Goal: Task Accomplishment & Management: Complete application form

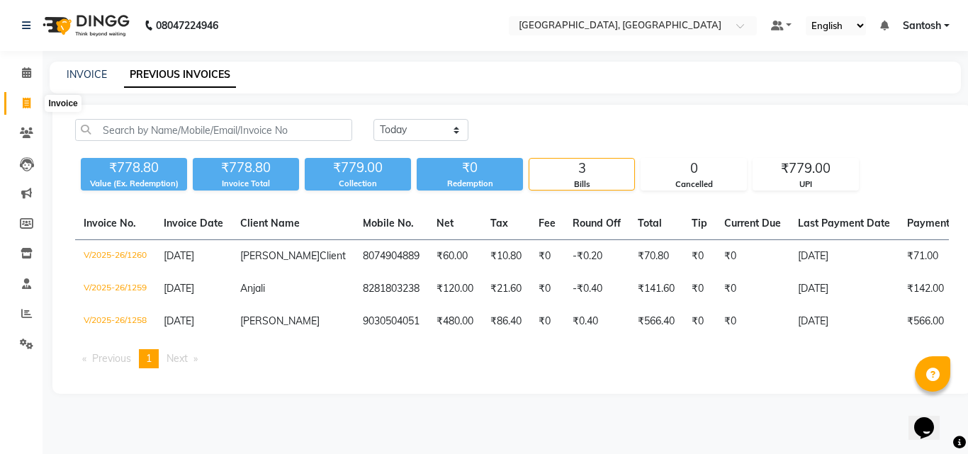
click at [24, 106] on icon at bounding box center [27, 103] width 8 height 11
select select "service"
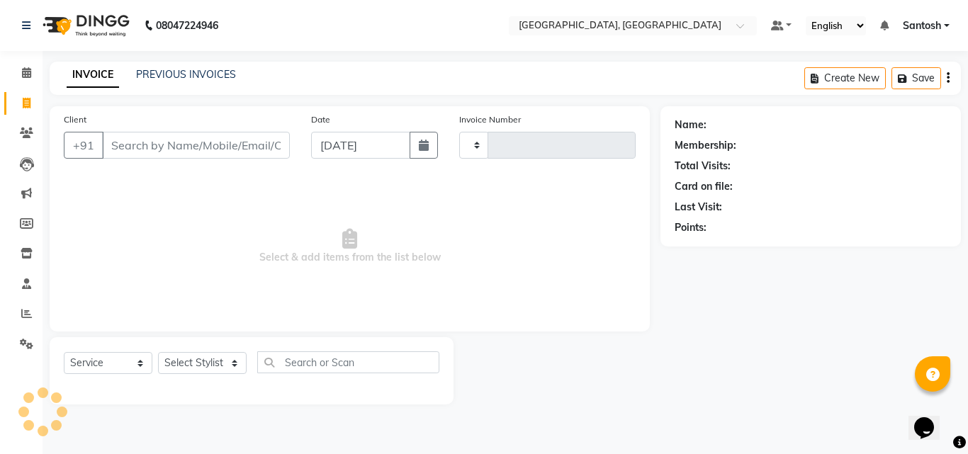
type input "1261"
select select "5506"
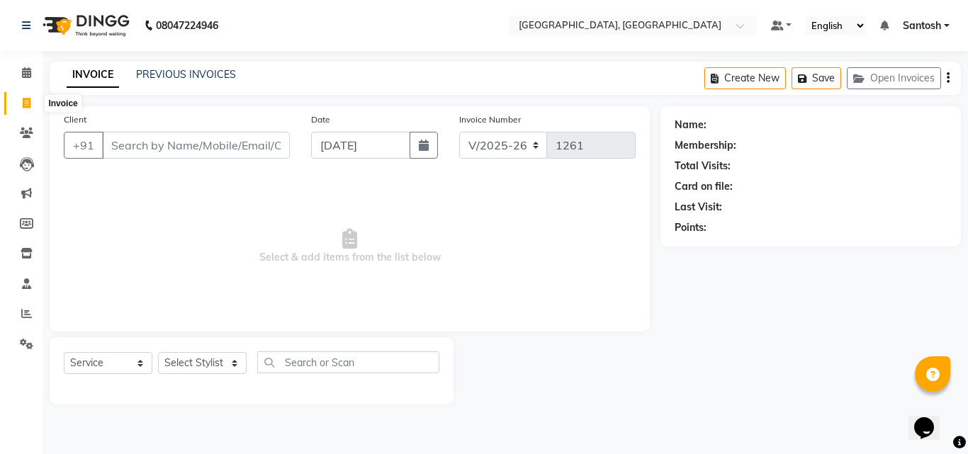
click at [28, 99] on icon at bounding box center [27, 103] width 8 height 11
select select "5506"
select select "service"
click at [169, 147] on input "Client" at bounding box center [196, 145] width 188 height 27
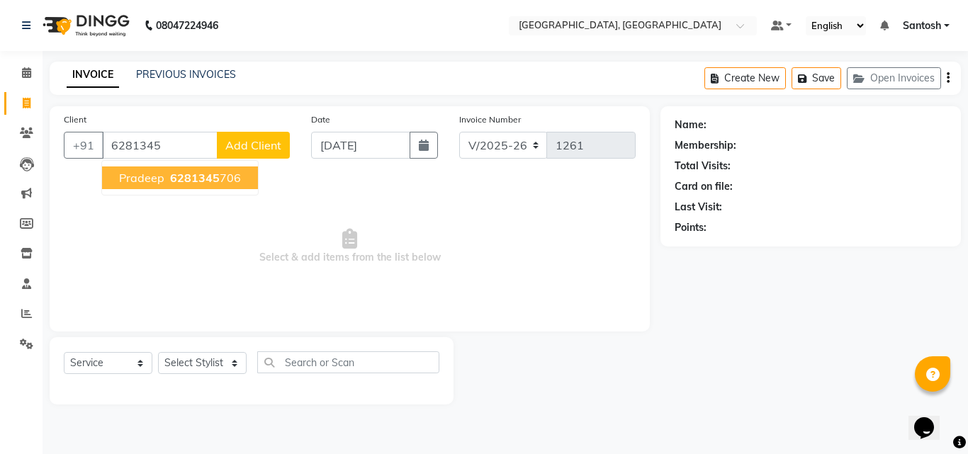
click at [188, 183] on span "6281345" at bounding box center [195, 178] width 50 height 14
type input "6281345706"
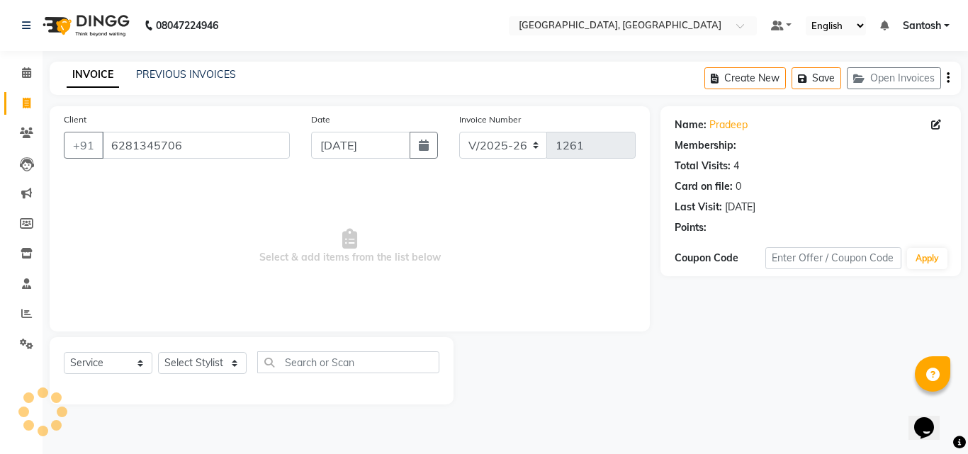
select select "1: Object"
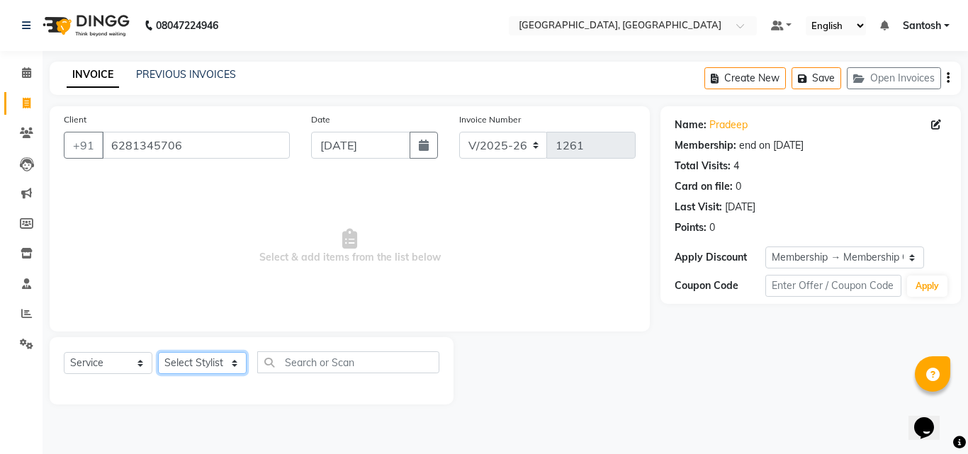
click at [201, 363] on select "Select Stylist [PERSON_NAME] Manager [PERSON_NAME] [PERSON_NAME] [PERSON_NAME] …" at bounding box center [202, 363] width 89 height 22
select select "50205"
click at [158, 352] on select "Select Stylist [PERSON_NAME] Manager [PERSON_NAME] [PERSON_NAME] [PERSON_NAME] …" at bounding box center [202, 363] width 89 height 22
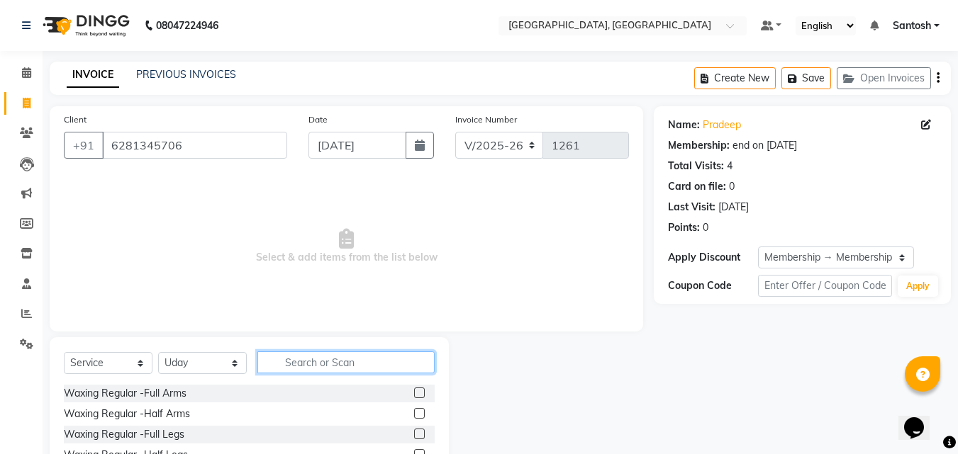
click at [315, 352] on input "text" at bounding box center [345, 363] width 177 height 22
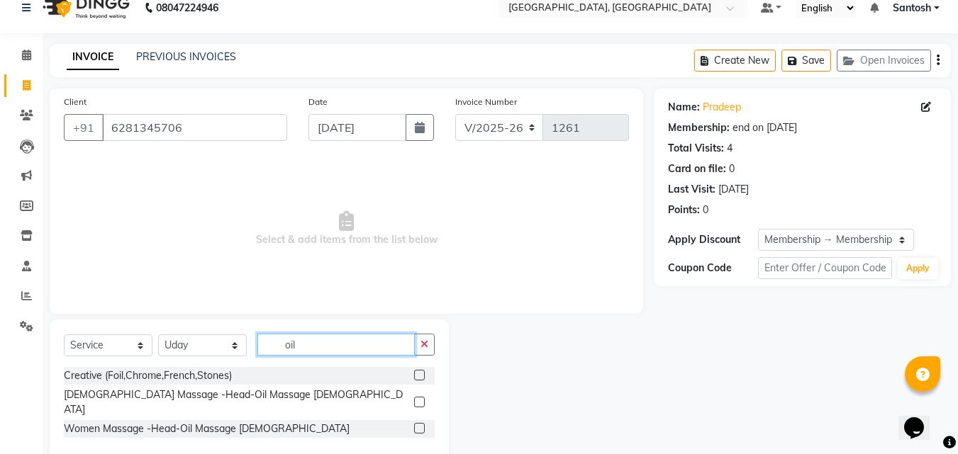
scroll to position [33, 0]
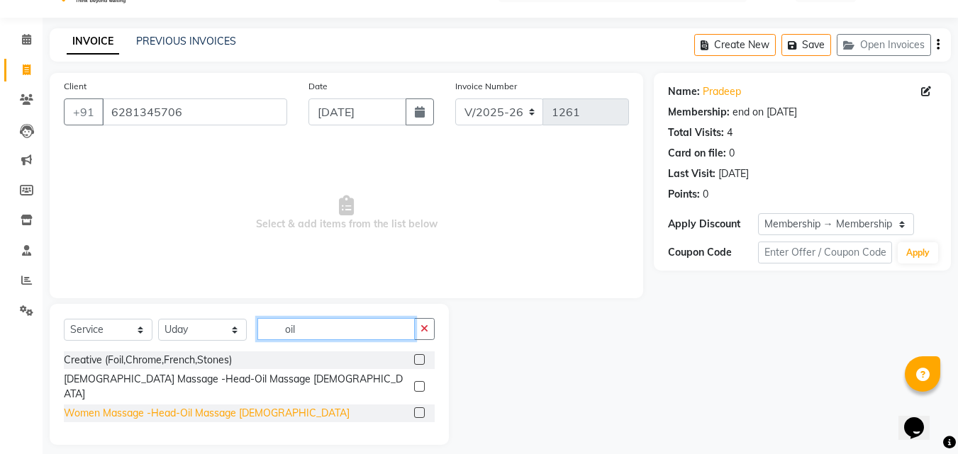
type input "oil"
click at [138, 406] on div "Women Massage -Head-Oil Massage [DEMOGRAPHIC_DATA]" at bounding box center [207, 413] width 286 height 15
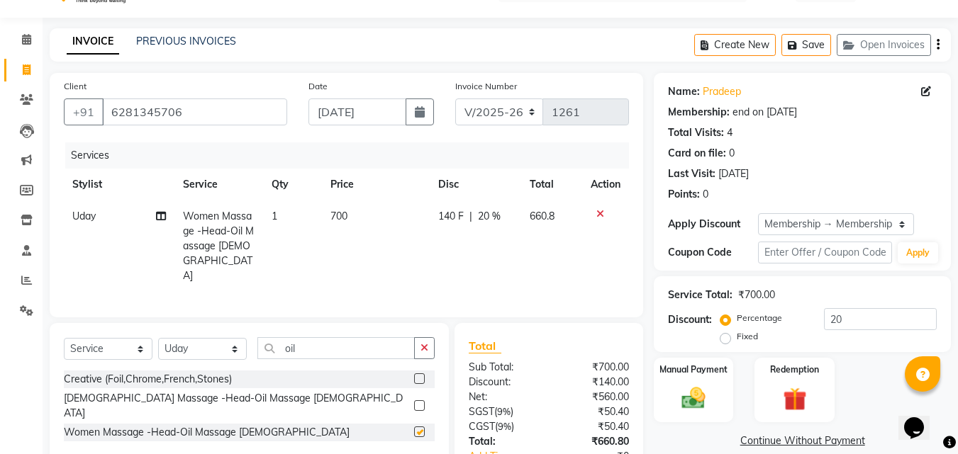
checkbox input "false"
click at [423, 343] on icon "button" at bounding box center [424, 348] width 8 height 10
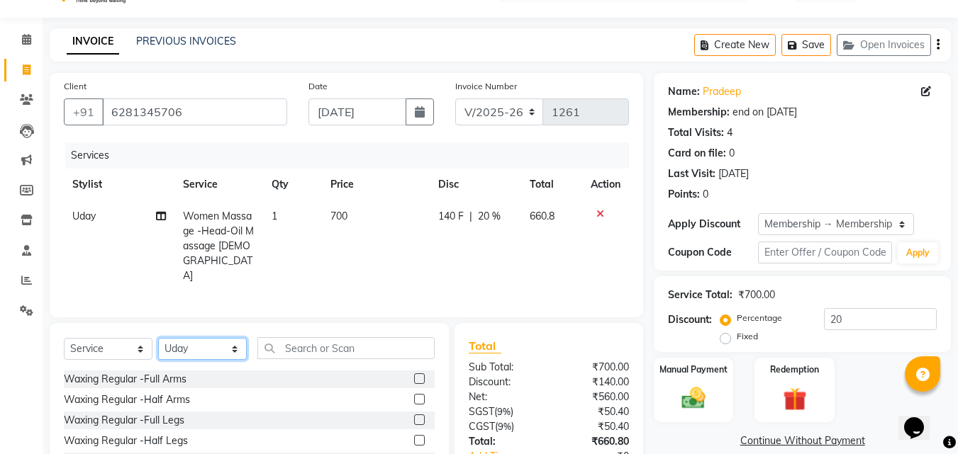
click at [198, 338] on select "Select Stylist [PERSON_NAME] Manager [PERSON_NAME] [PERSON_NAME] [PERSON_NAME] …" at bounding box center [202, 349] width 89 height 22
select select "76778"
click at [158, 338] on select "Select Stylist [PERSON_NAME] Manager [PERSON_NAME] [PERSON_NAME] [PERSON_NAME] …" at bounding box center [202, 349] width 89 height 22
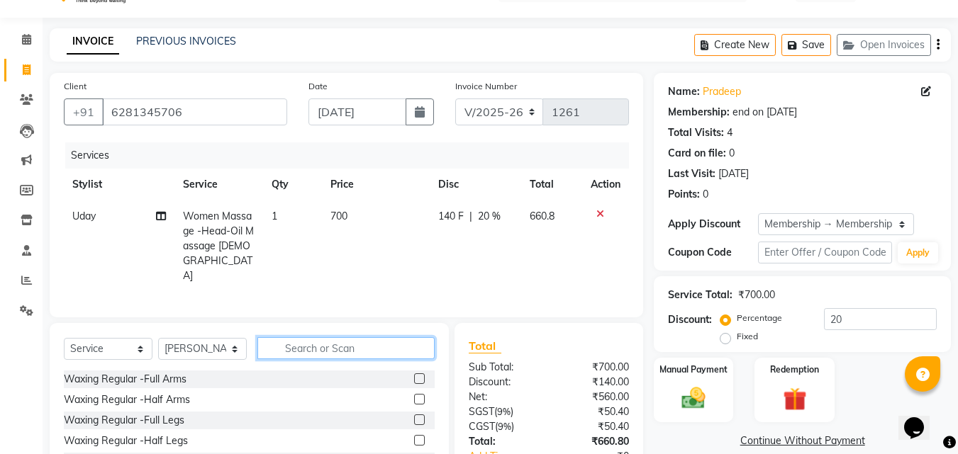
click at [381, 337] on input "text" at bounding box center [345, 348] width 177 height 22
type input "sig"
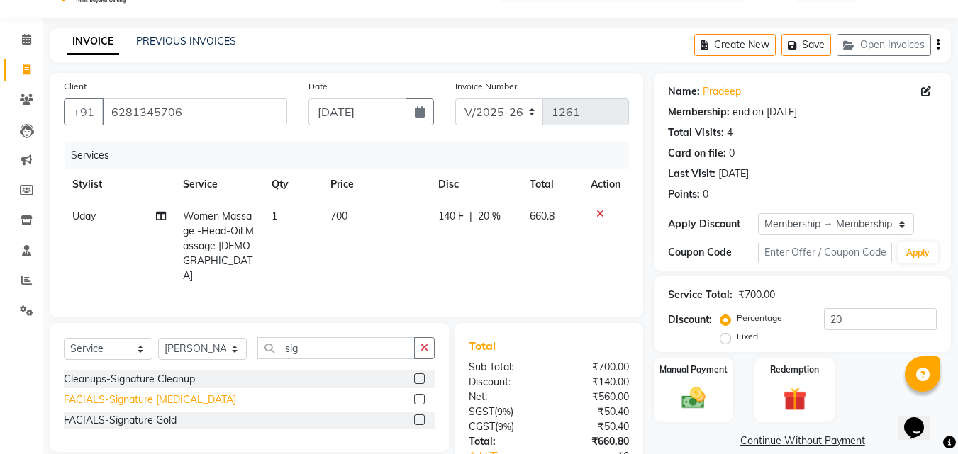
click at [136, 393] on div "FACIALS-Signature [MEDICAL_DATA]" at bounding box center [150, 400] width 172 height 15
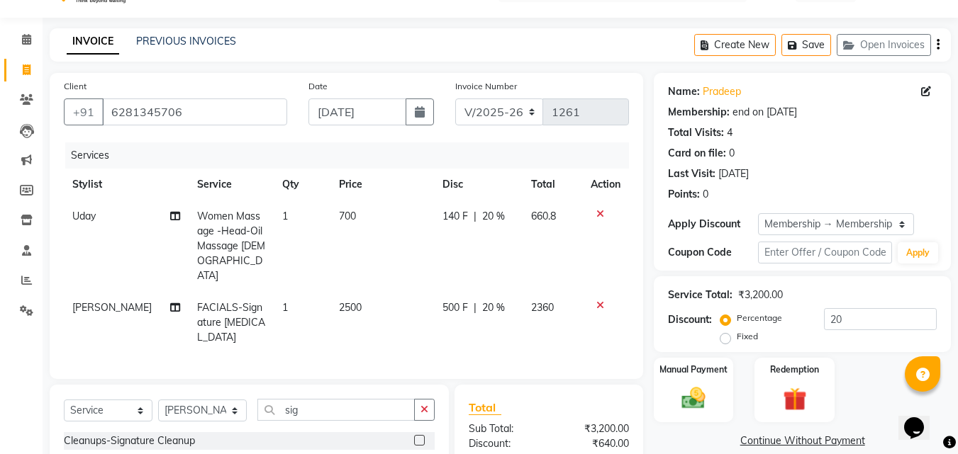
checkbox input "false"
click at [425, 405] on icon "button" at bounding box center [424, 410] width 8 height 10
click at [374, 402] on input "text" at bounding box center [345, 410] width 177 height 22
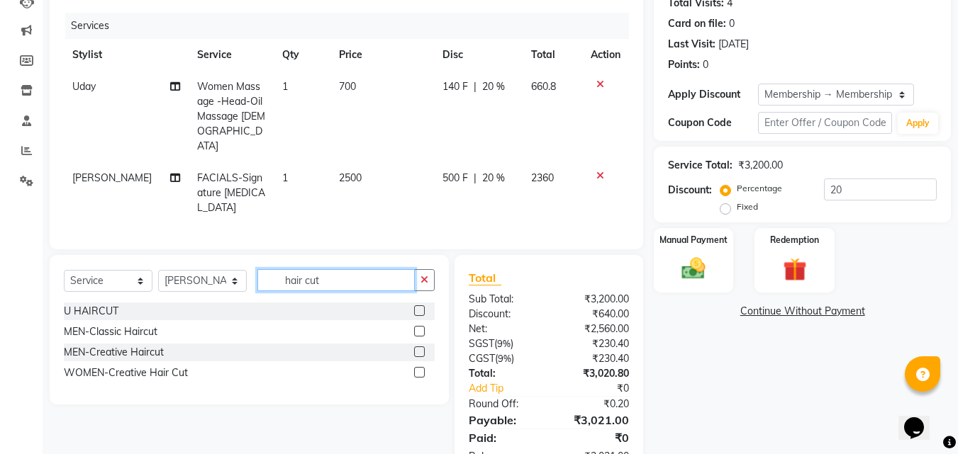
scroll to position [175, 0]
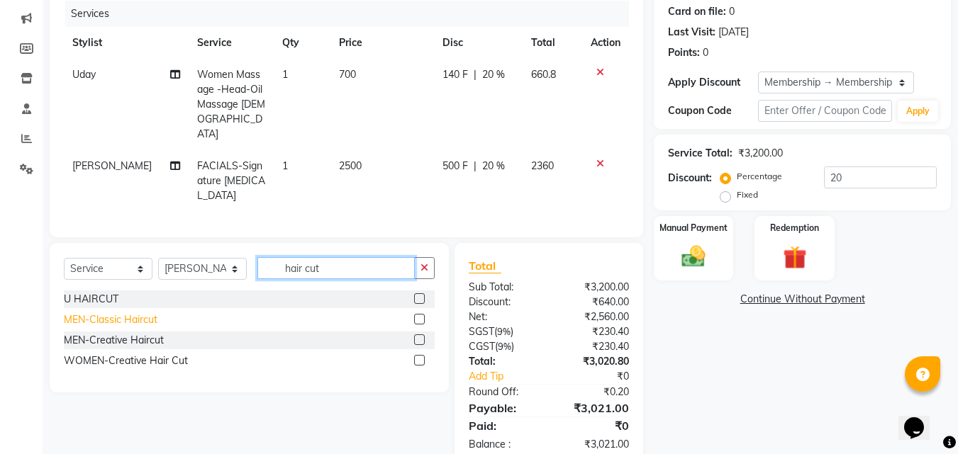
type input "hair cut"
click at [155, 317] on div "MEN-Classic Haircut" at bounding box center [111, 320] width 94 height 15
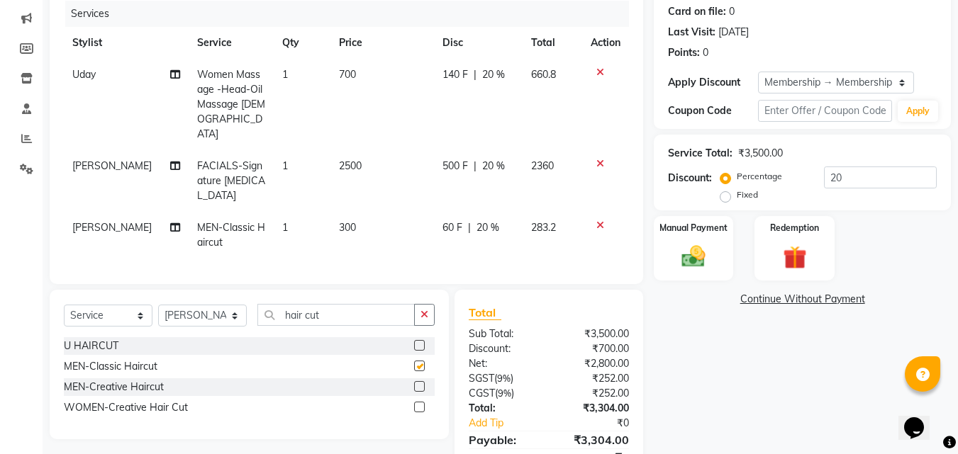
checkbox input "false"
click at [342, 221] on span "300" at bounding box center [347, 227] width 17 height 13
select select "76778"
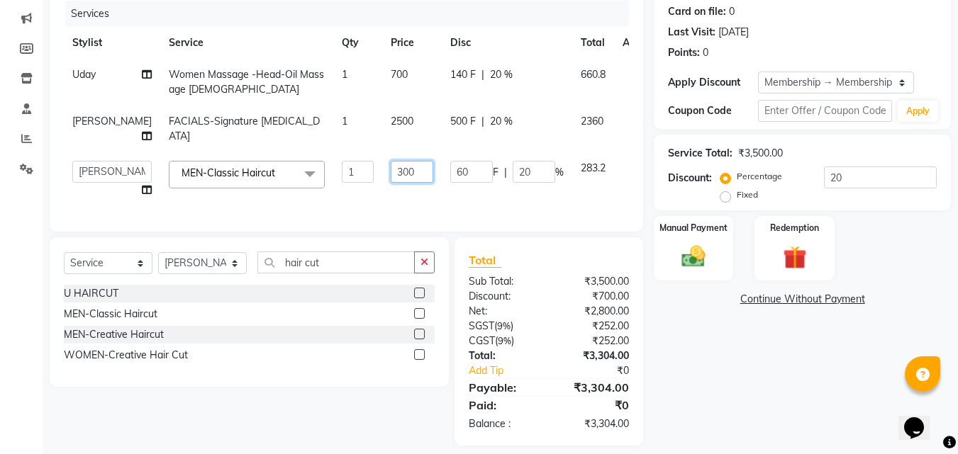
click at [391, 178] on input "300" at bounding box center [412, 172] width 43 height 22
type input "400"
click at [378, 405] on div "Select Service Product Membership Package Voucher Prepaid Gift Card Select Styl…" at bounding box center [244, 341] width 410 height 208
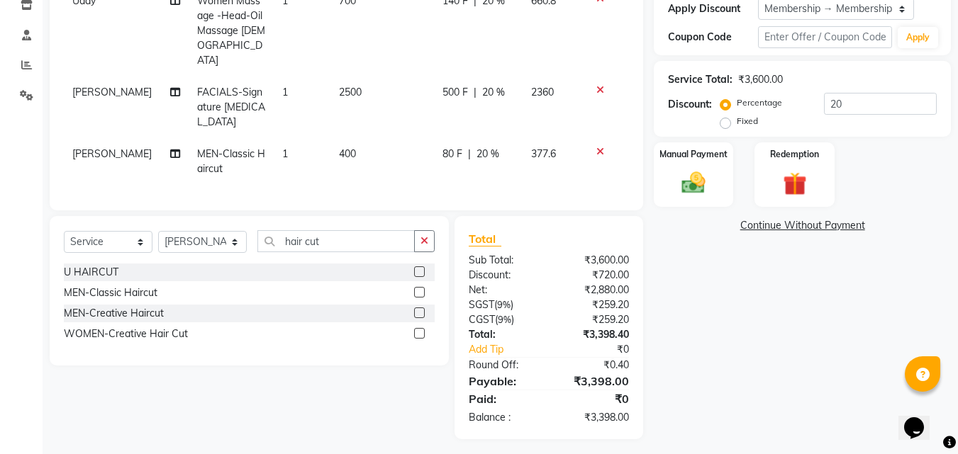
scroll to position [251, 0]
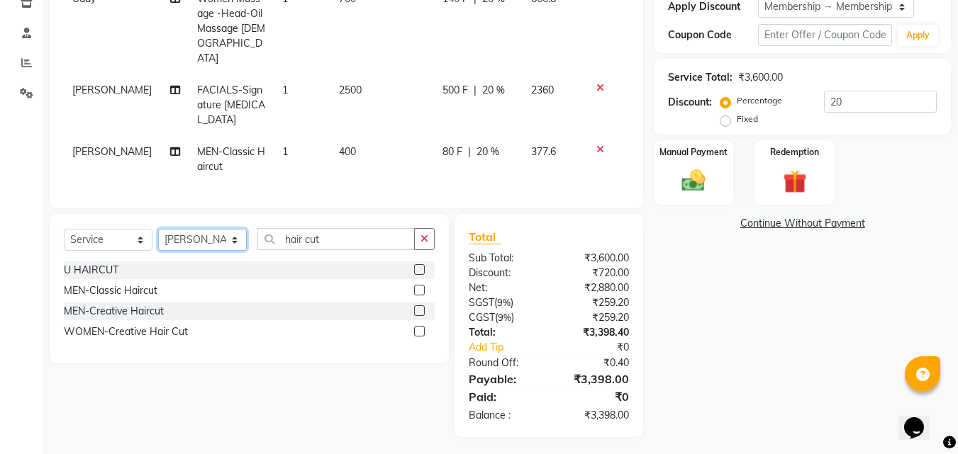
click at [228, 235] on select "Select Stylist [PERSON_NAME] Manager [PERSON_NAME] [PERSON_NAME] [PERSON_NAME] …" at bounding box center [202, 240] width 89 height 22
select select "87670"
click at [158, 229] on select "Select Stylist [PERSON_NAME] Manager [PERSON_NAME] [PERSON_NAME] [PERSON_NAME] …" at bounding box center [202, 240] width 89 height 22
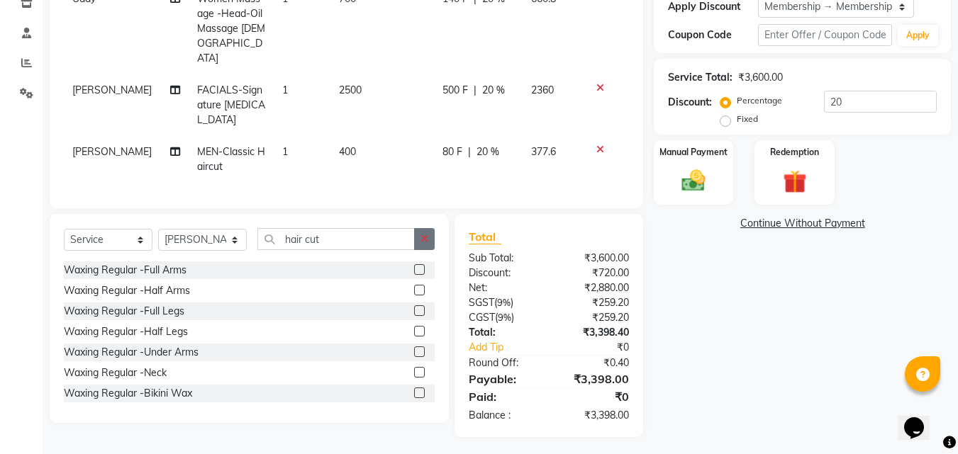
click at [430, 234] on button "button" at bounding box center [424, 239] width 21 height 22
click at [390, 237] on input "text" at bounding box center [345, 239] width 177 height 22
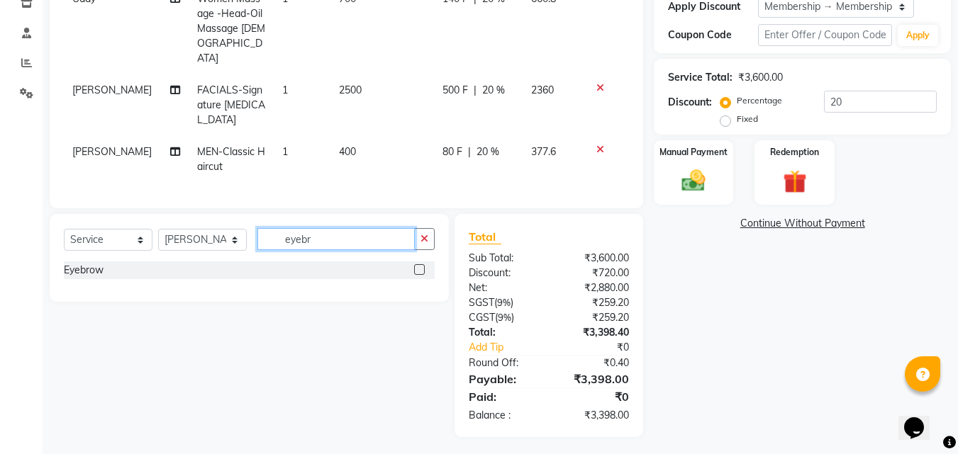
type input "eyebr"
click at [116, 267] on div "Eyebrow" at bounding box center [249, 271] width 371 height 18
click at [418, 267] on label at bounding box center [419, 269] width 11 height 11
click at [418, 267] on input "checkbox" at bounding box center [418, 270] width 9 height 9
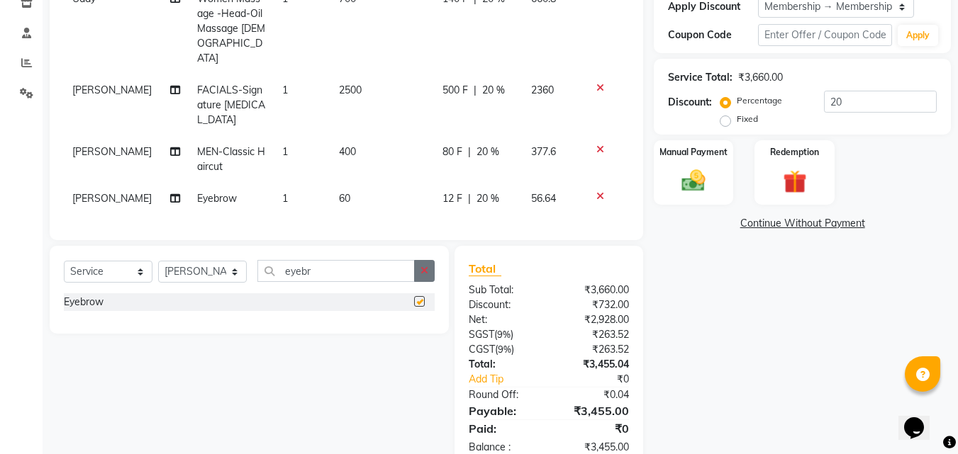
checkbox input "false"
click at [426, 266] on icon "button" at bounding box center [424, 271] width 8 height 10
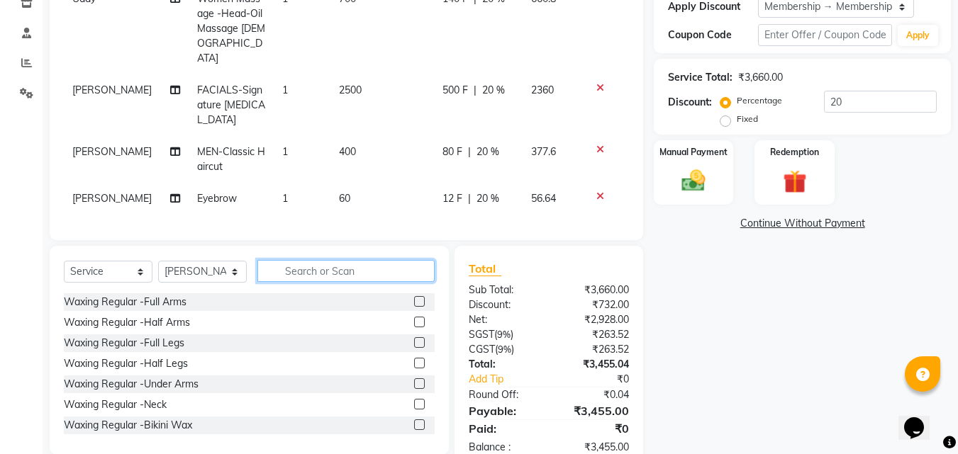
click at [398, 267] on input "text" at bounding box center [345, 271] width 177 height 22
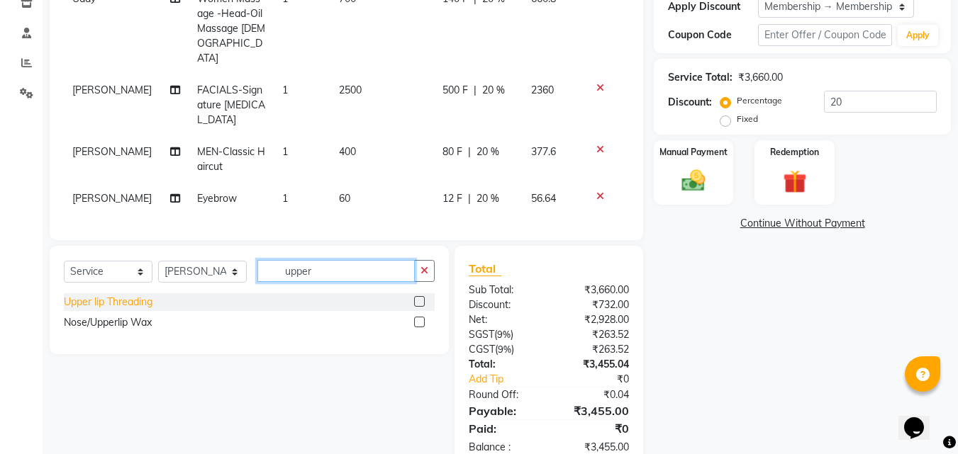
type input "upper"
click at [100, 298] on div "Upper lip Threading" at bounding box center [108, 302] width 89 height 15
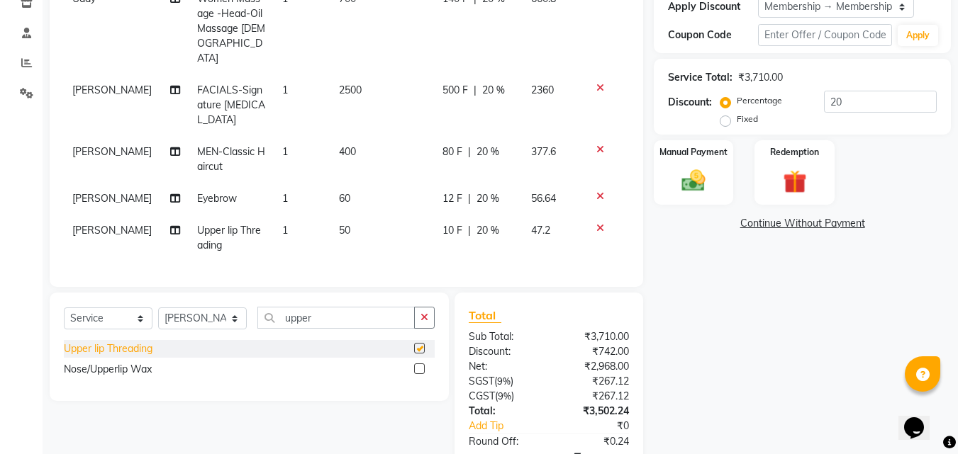
checkbox input "false"
click at [425, 315] on icon "button" at bounding box center [424, 318] width 8 height 10
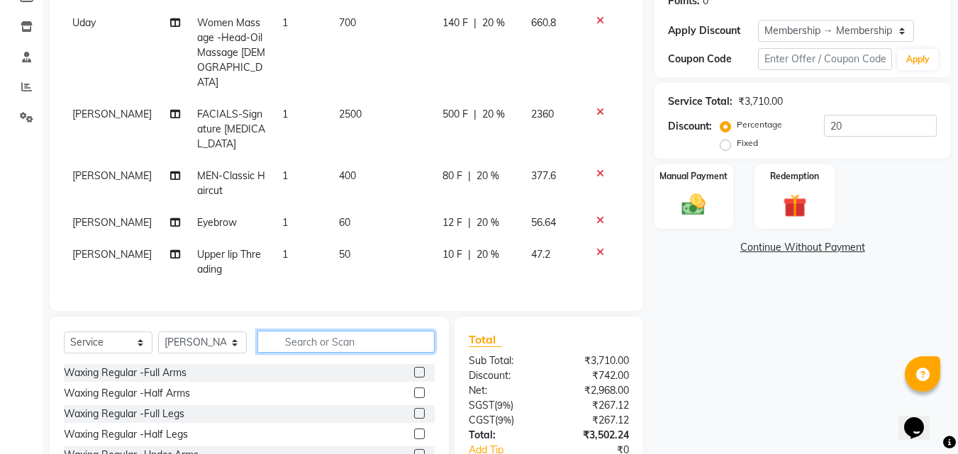
scroll to position [188, 0]
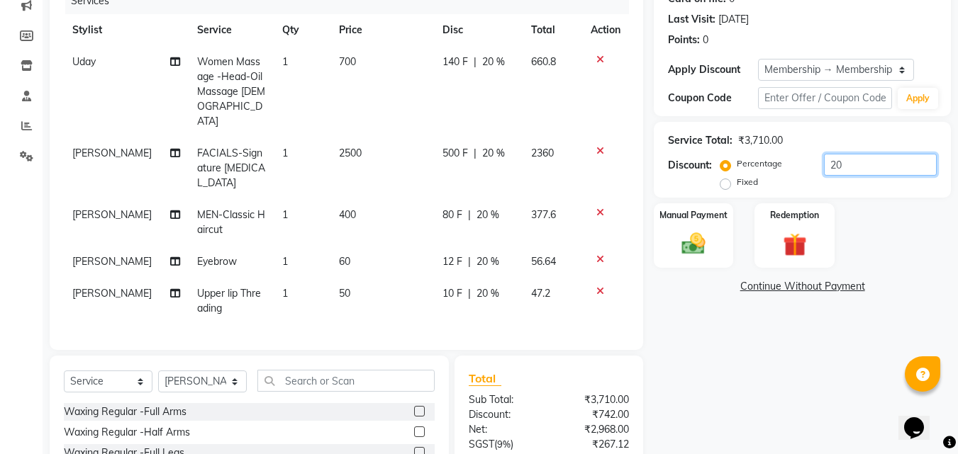
click at [866, 158] on input "20" at bounding box center [880, 165] width 113 height 22
type input "2"
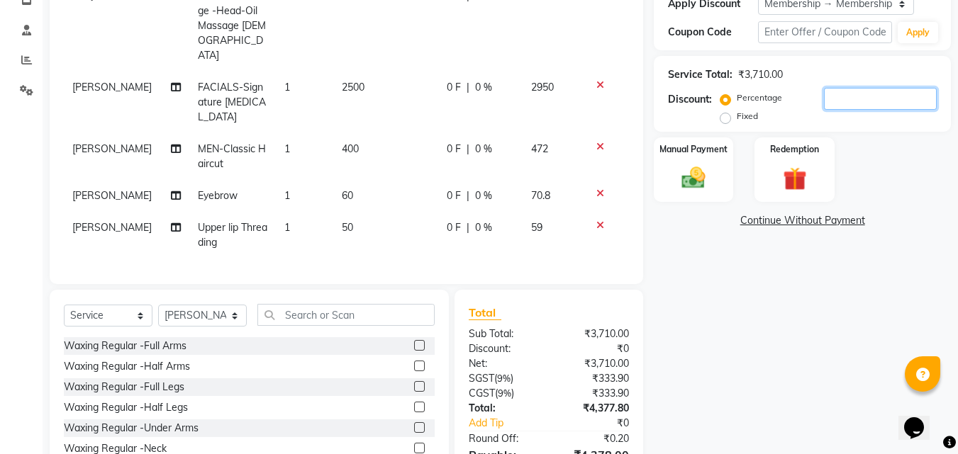
scroll to position [300, 0]
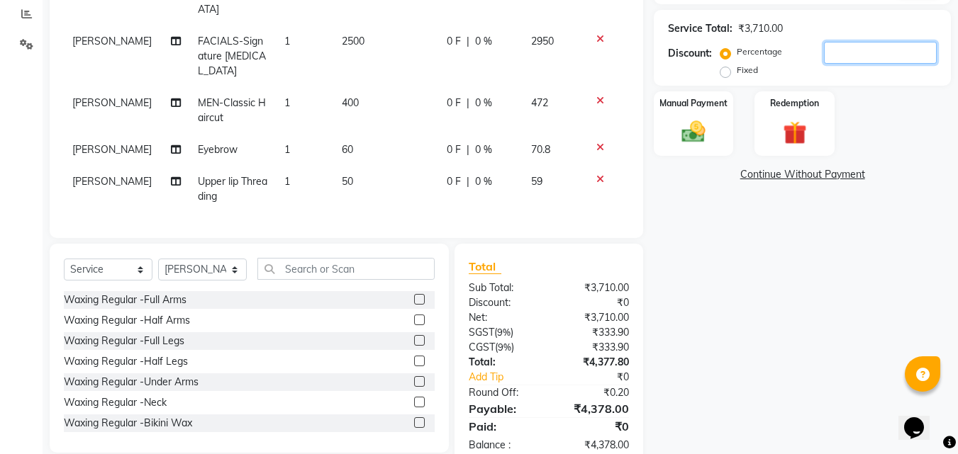
click at [843, 50] on input "number" at bounding box center [880, 53] width 113 height 22
type input "20"
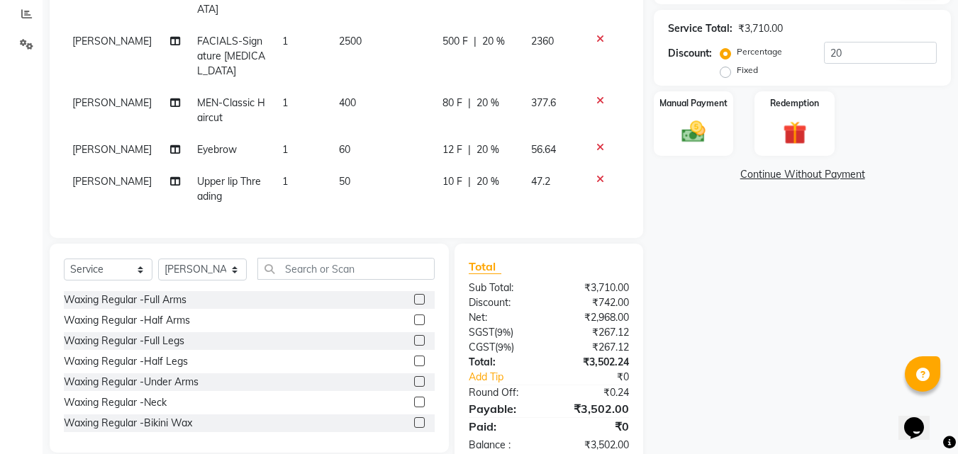
click at [824, 301] on div "Name: Pradeep Membership: end on [DATE] Total Visits: 4 Card on file: 0 Last Vi…" at bounding box center [808, 136] width 308 height 661
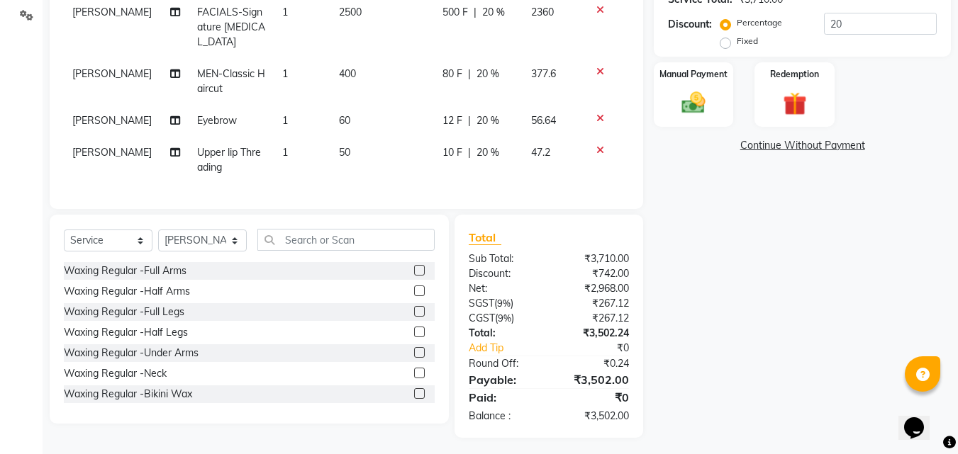
scroll to position [330, 0]
click at [689, 103] on img at bounding box center [693, 102] width 40 height 28
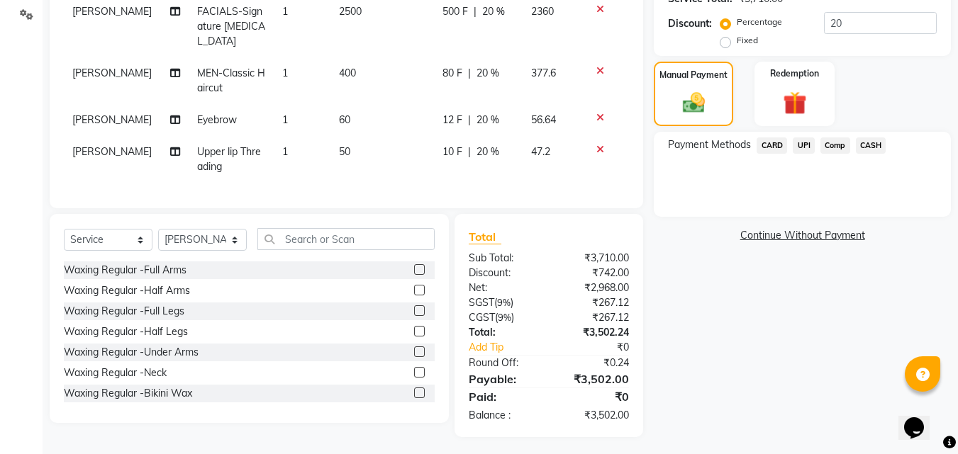
click at [804, 147] on span "UPI" at bounding box center [804, 146] width 22 height 16
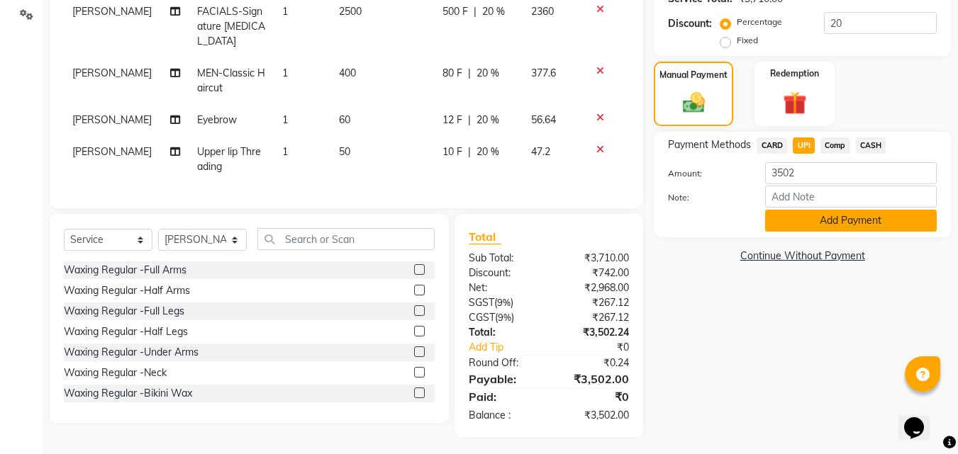
click at [805, 217] on button "Add Payment" at bounding box center [851, 221] width 172 height 22
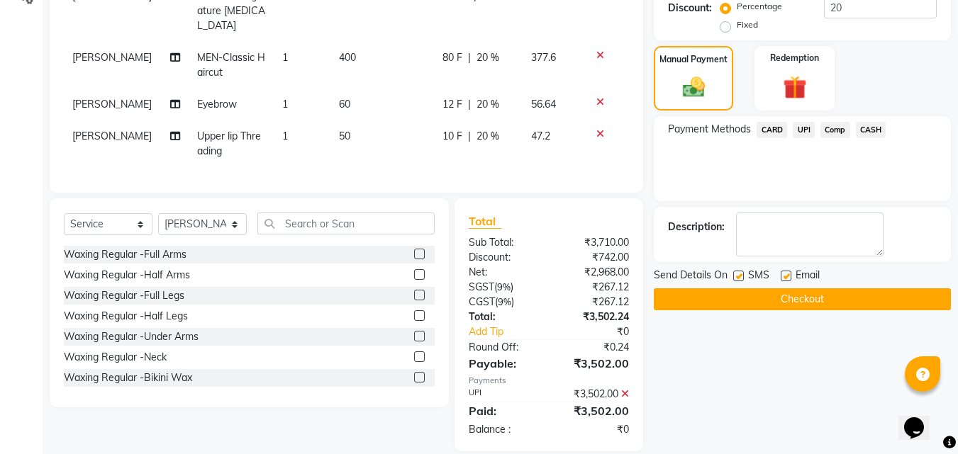
scroll to position [359, 0]
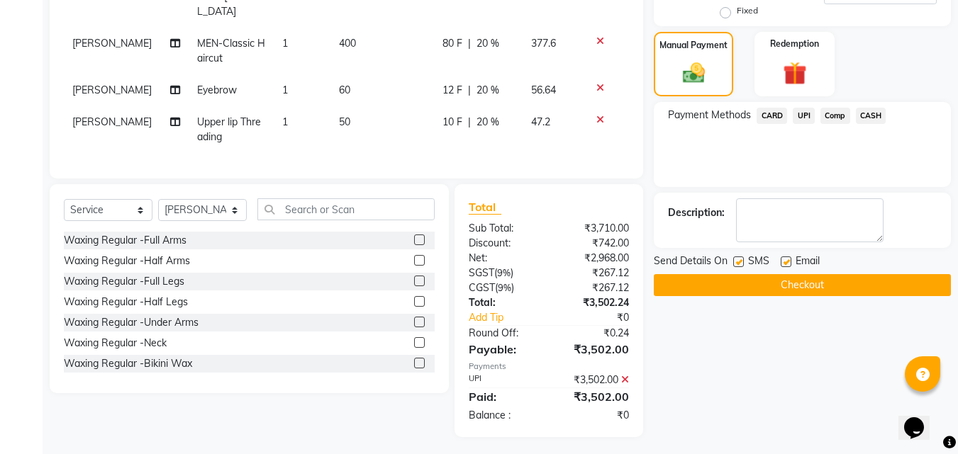
click at [793, 284] on button "Checkout" at bounding box center [802, 285] width 297 height 22
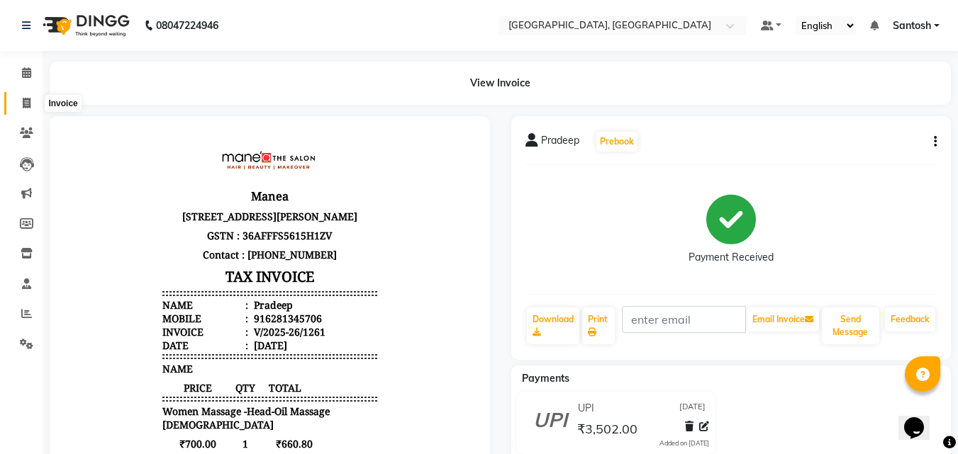
click at [26, 103] on icon at bounding box center [27, 103] width 8 height 11
select select "service"
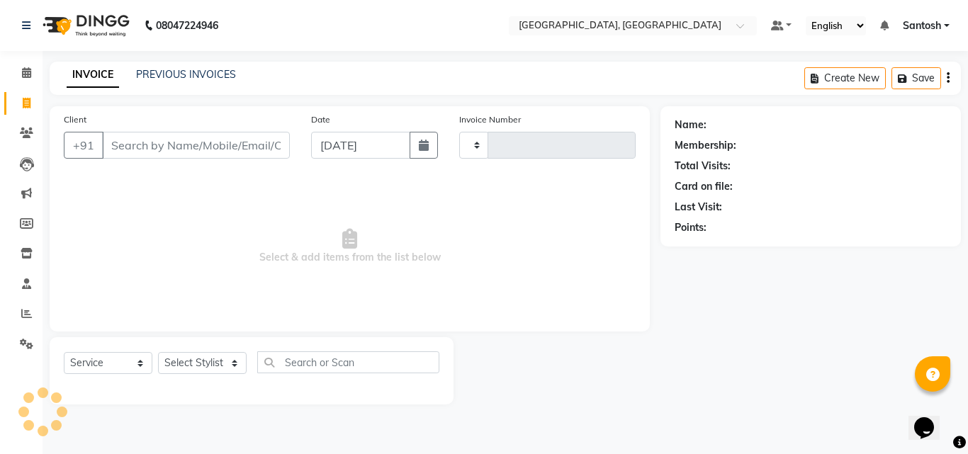
type input "1262"
select select "5506"
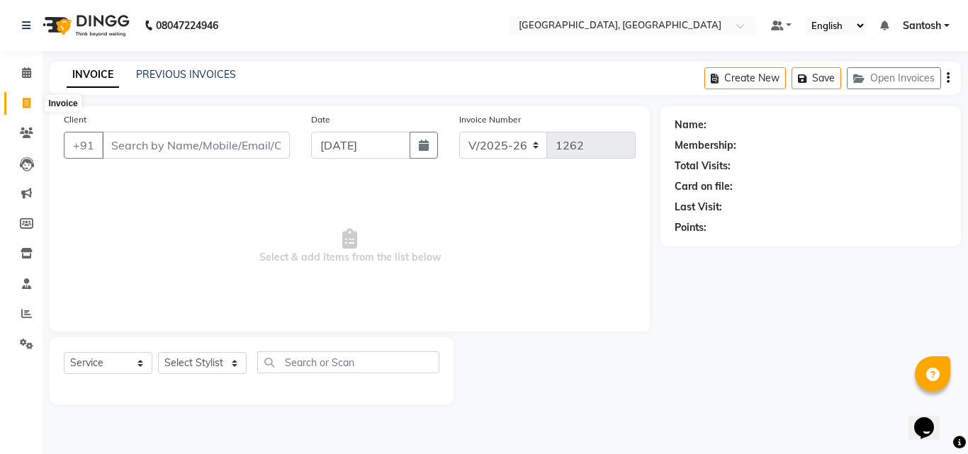
click at [26, 102] on icon at bounding box center [27, 103] width 8 height 11
select select "service"
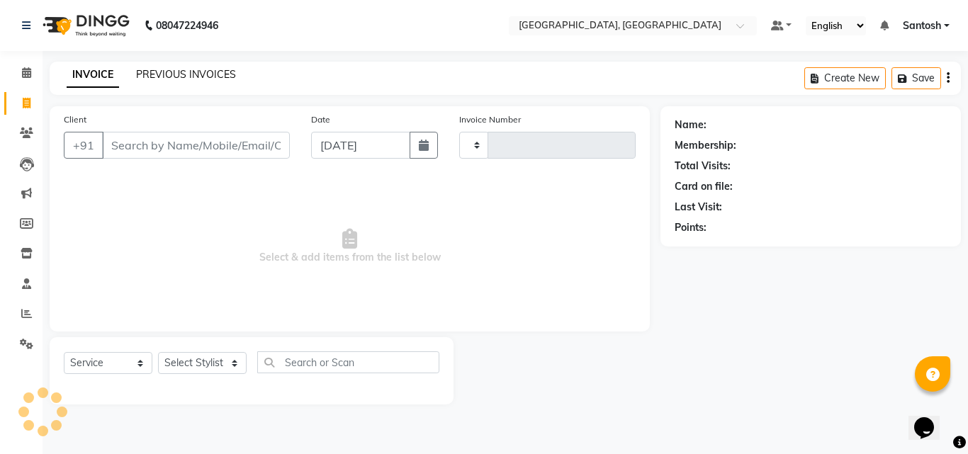
type input "1262"
select select "5506"
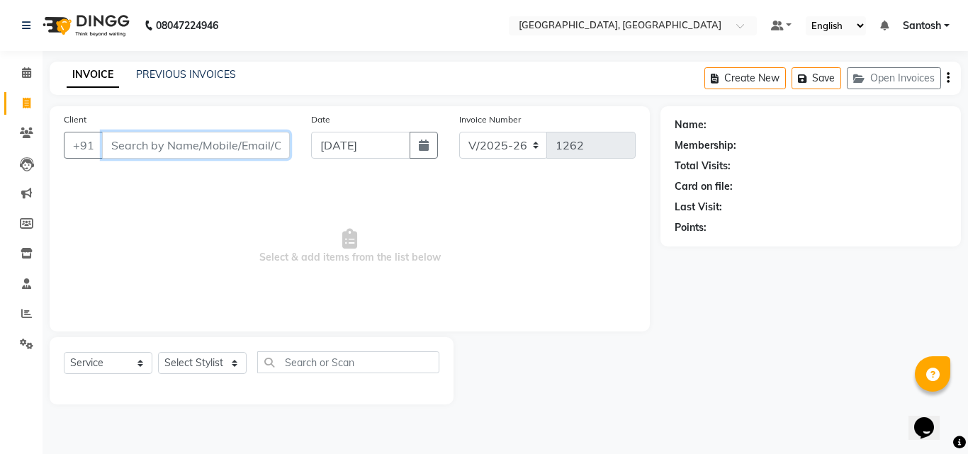
click at [223, 138] on input "Client" at bounding box center [196, 145] width 188 height 27
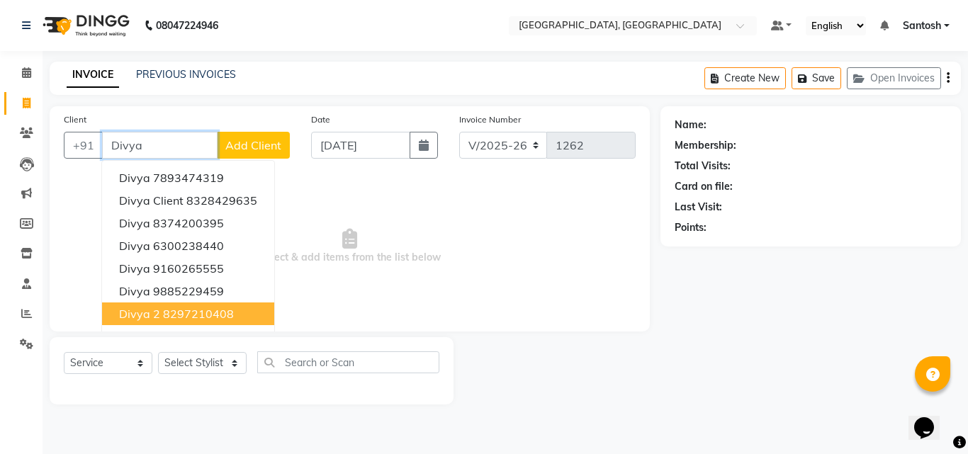
click at [137, 308] on span "Divya 2" at bounding box center [139, 314] width 41 height 14
type input "8297210408"
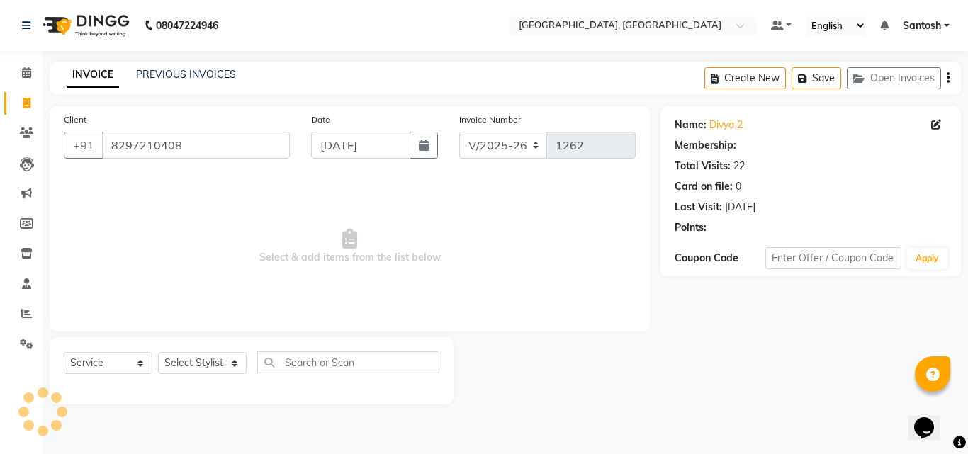
select select "1: Object"
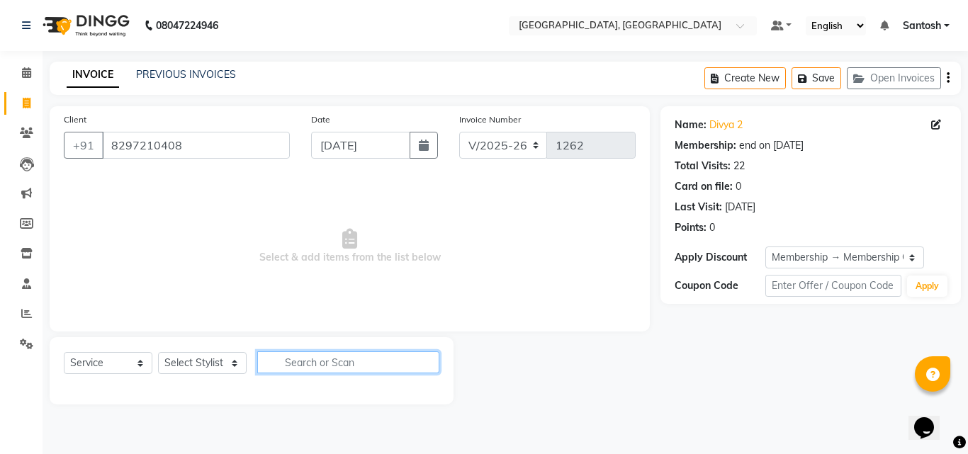
click at [323, 366] on input "text" at bounding box center [348, 363] width 182 height 22
type input "wash"
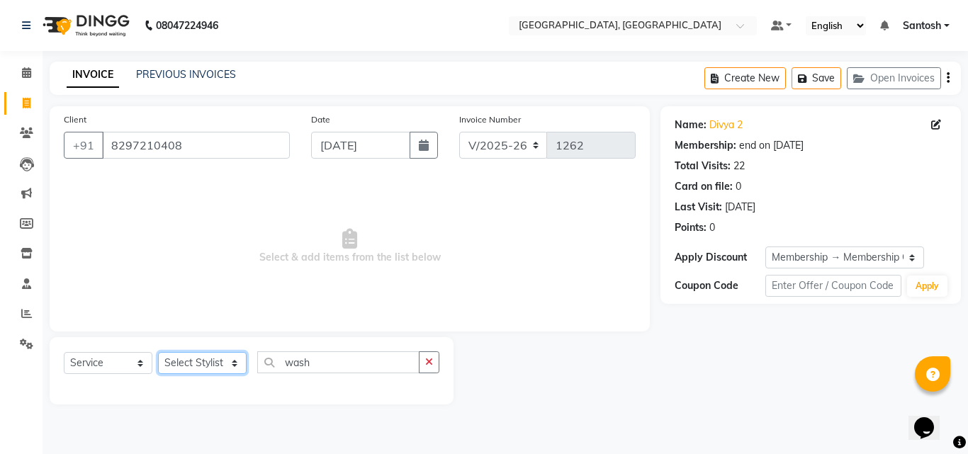
click at [201, 367] on select "Select Stylist [PERSON_NAME] Manager [PERSON_NAME] [PERSON_NAME] [PERSON_NAME] …" at bounding box center [202, 363] width 89 height 22
select select "37527"
click at [158, 352] on select "Select Stylist [PERSON_NAME] Manager [PERSON_NAME] [PERSON_NAME] [PERSON_NAME] …" at bounding box center [202, 363] width 89 height 22
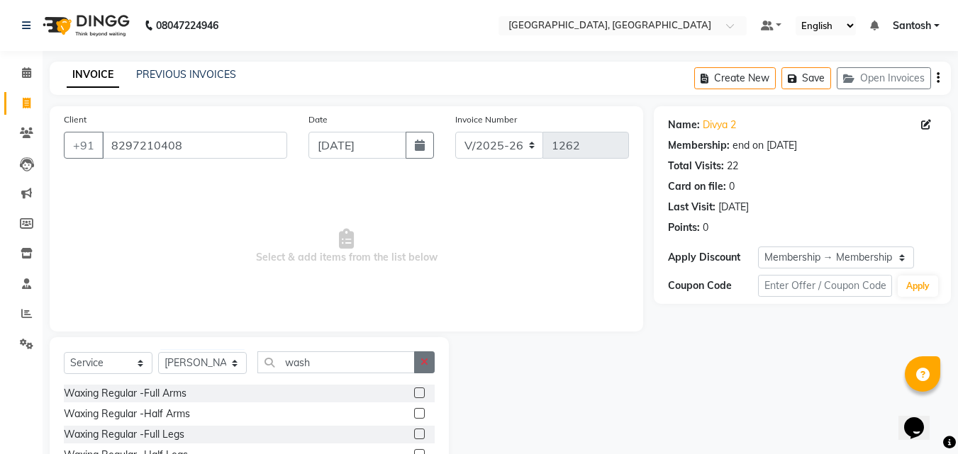
click at [422, 354] on button "button" at bounding box center [424, 363] width 21 height 22
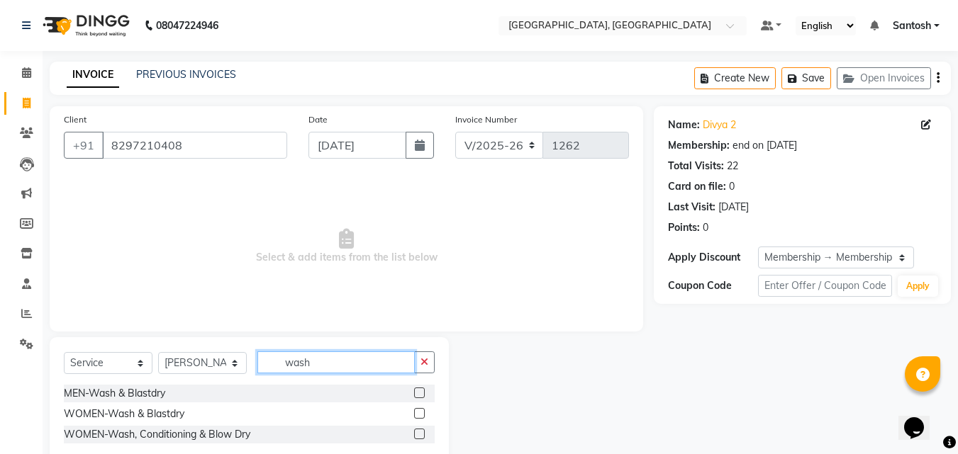
type input "wash"
click at [418, 414] on label at bounding box center [419, 413] width 11 height 11
click at [418, 414] on input "checkbox" at bounding box center [418, 414] width 9 height 9
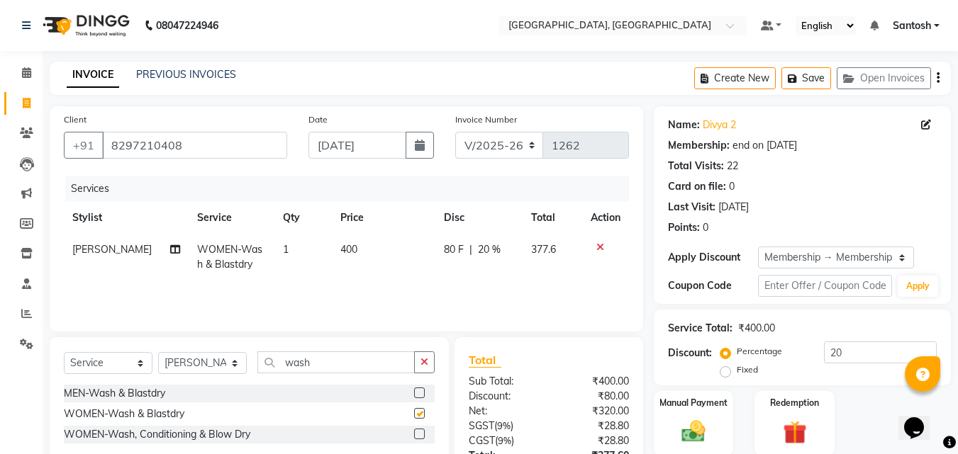
checkbox input "false"
click at [426, 359] on icon "button" at bounding box center [424, 362] width 8 height 10
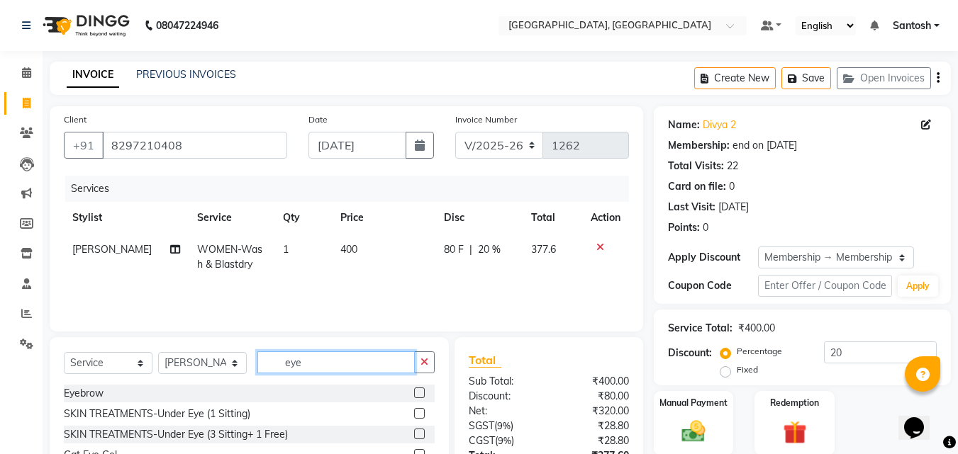
type input "eye"
click at [414, 396] on label at bounding box center [419, 393] width 11 height 11
click at [414, 396] on input "checkbox" at bounding box center [418, 393] width 9 height 9
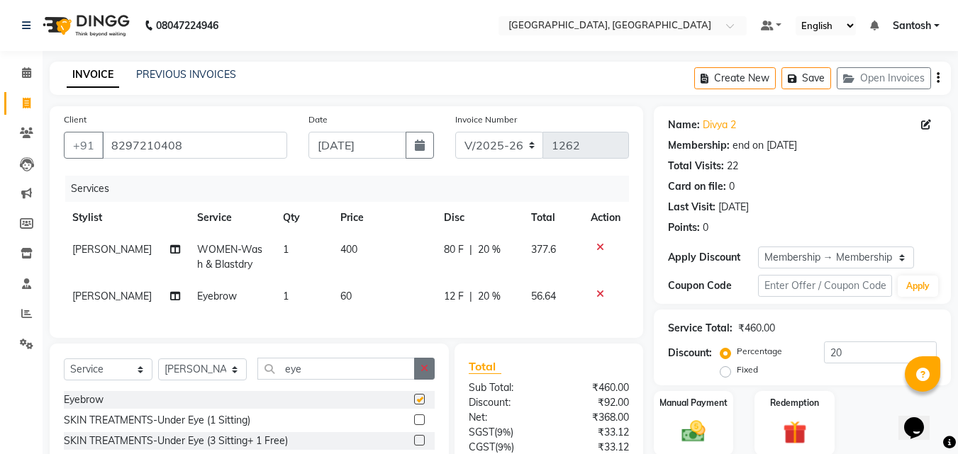
checkbox input "false"
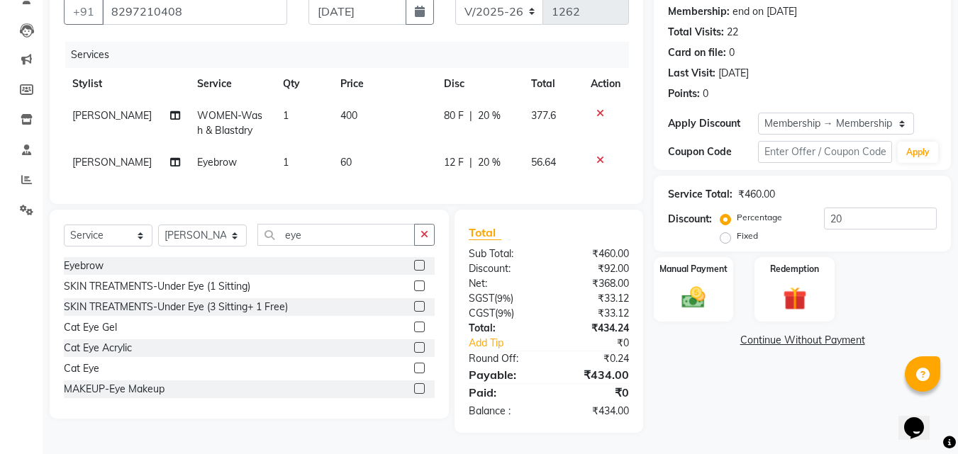
scroll to position [145, 0]
click at [695, 289] on img at bounding box center [693, 298] width 40 height 28
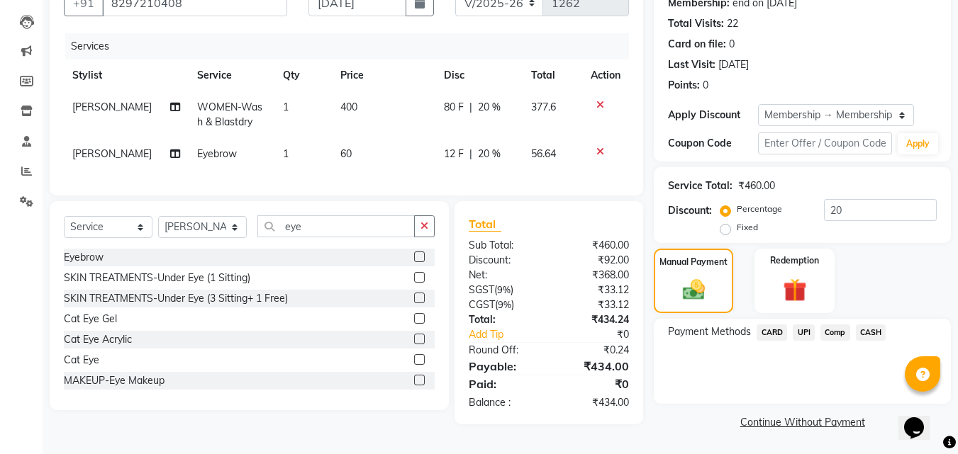
click at [804, 332] on span "UPI" at bounding box center [804, 333] width 22 height 16
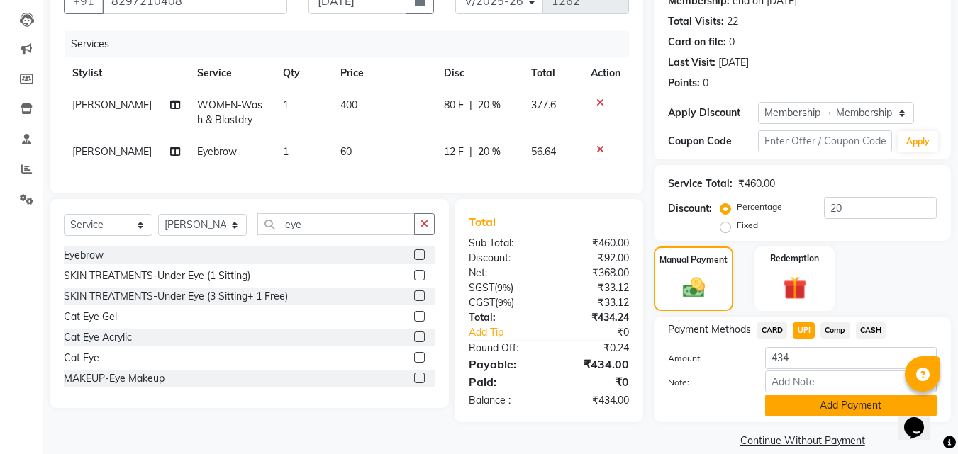
click at [801, 408] on button "Add Payment" at bounding box center [851, 406] width 172 height 22
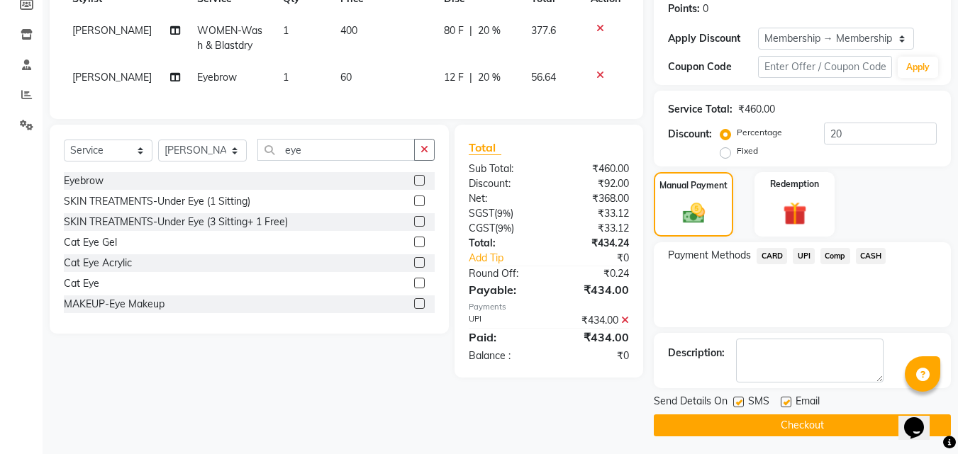
scroll to position [223, 0]
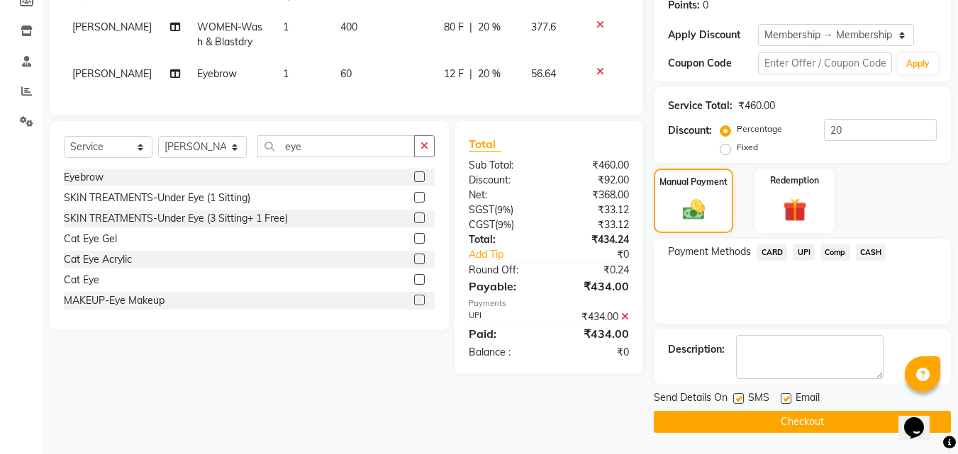
click at [784, 401] on label at bounding box center [785, 398] width 11 height 11
click at [784, 401] on input "checkbox" at bounding box center [784, 399] width 9 height 9
checkbox input "false"
click at [737, 401] on label at bounding box center [738, 398] width 11 height 11
click at [737, 401] on input "checkbox" at bounding box center [737, 399] width 9 height 9
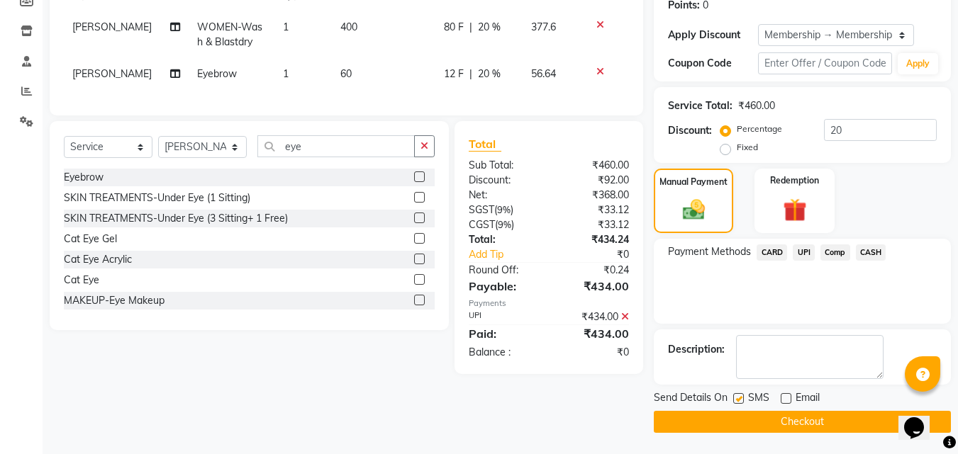
checkbox input "false"
click at [739, 415] on button "Checkout" at bounding box center [802, 422] width 297 height 22
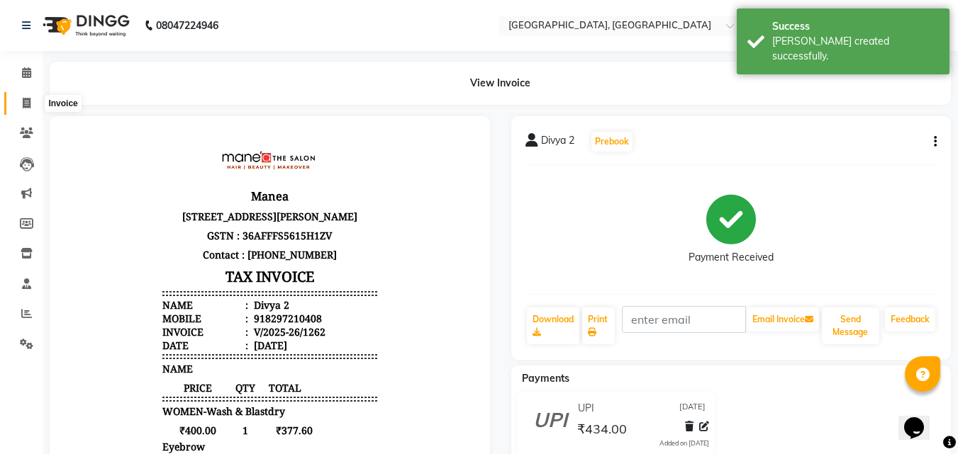
click at [30, 104] on icon at bounding box center [27, 103] width 8 height 11
select select "service"
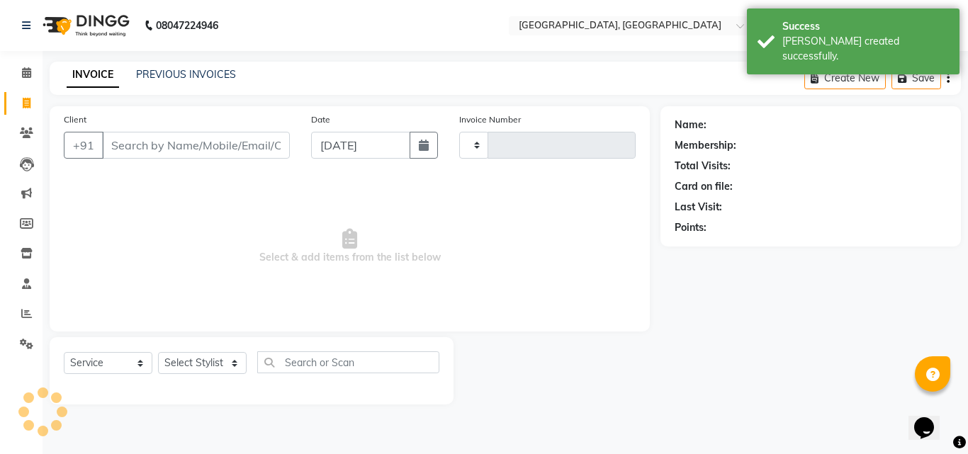
type input "1263"
select select "5506"
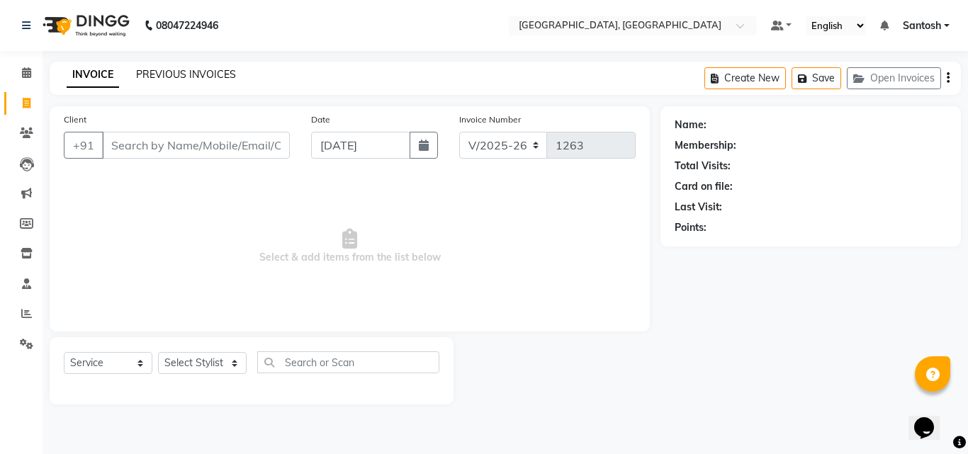
click at [214, 70] on link "PREVIOUS INVOICES" at bounding box center [186, 74] width 100 height 13
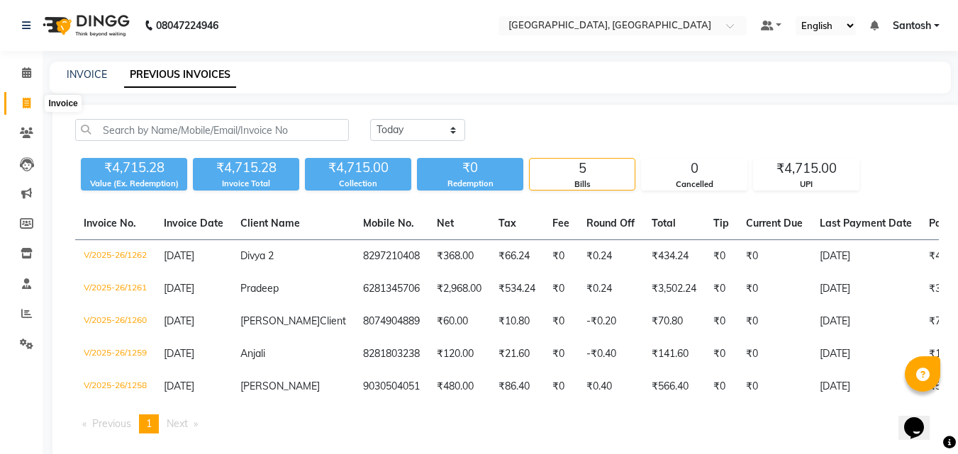
click at [24, 104] on icon at bounding box center [27, 103] width 8 height 11
select select "5506"
select select "service"
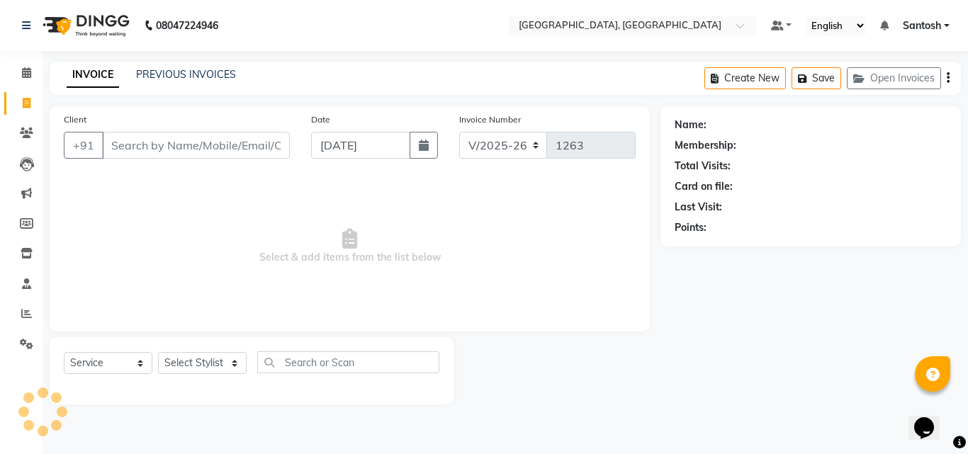
drag, startPoint x: 56, startPoint y: 114, endPoint x: 214, endPoint y: 154, distance: 163.0
click at [214, 154] on input "Client" at bounding box center [196, 145] width 188 height 27
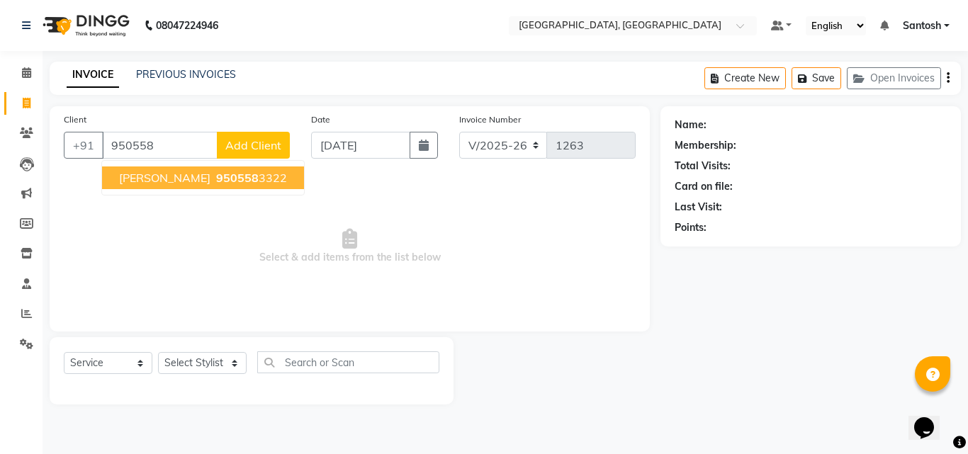
click at [239, 182] on ngb-highlight "950558 3322" at bounding box center [250, 178] width 74 height 14
type input "9505583322"
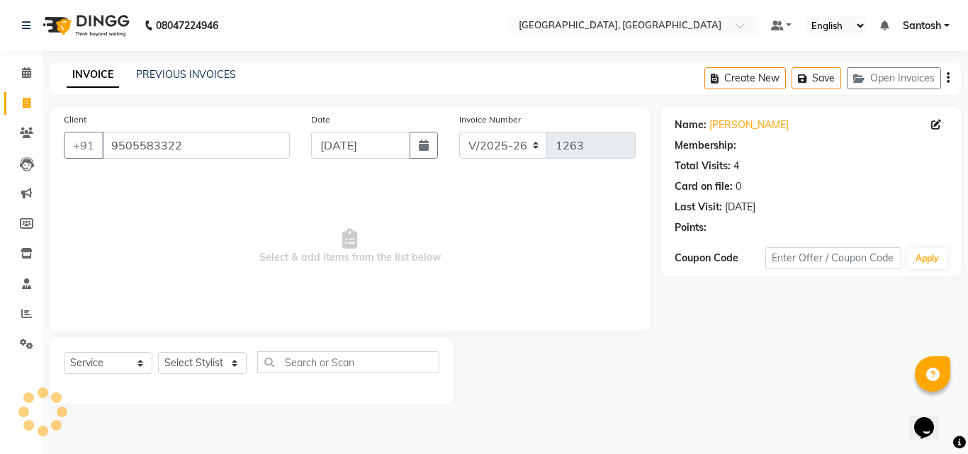
select select "1: Object"
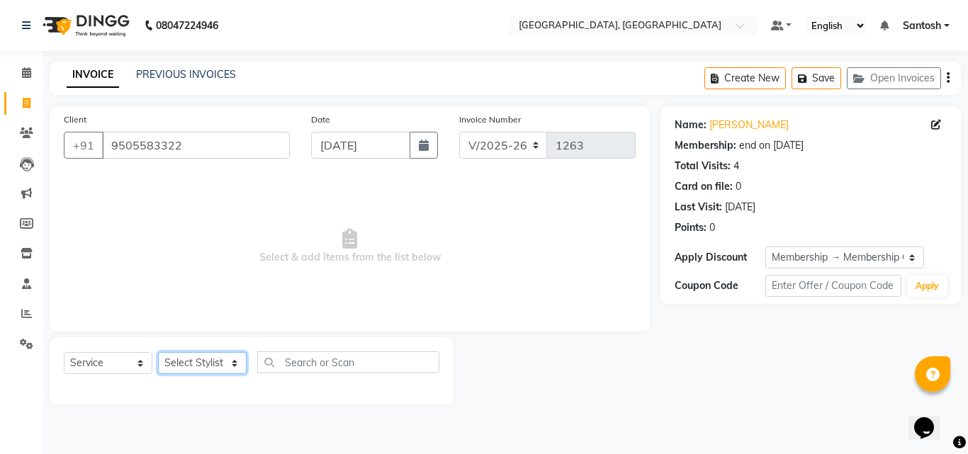
click at [203, 359] on select "Select Stylist [PERSON_NAME] Manager [PERSON_NAME] [PERSON_NAME] [PERSON_NAME] …" at bounding box center [202, 363] width 89 height 22
select select "50205"
click at [158, 352] on select "Select Stylist [PERSON_NAME] Manager [PERSON_NAME] [PERSON_NAME] [PERSON_NAME] …" at bounding box center [202, 363] width 89 height 22
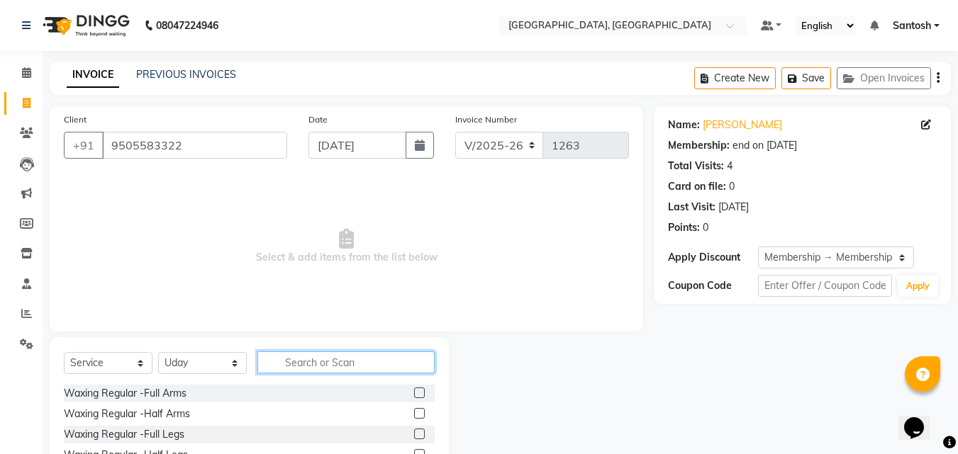
click at [300, 362] on input "text" at bounding box center [345, 363] width 177 height 22
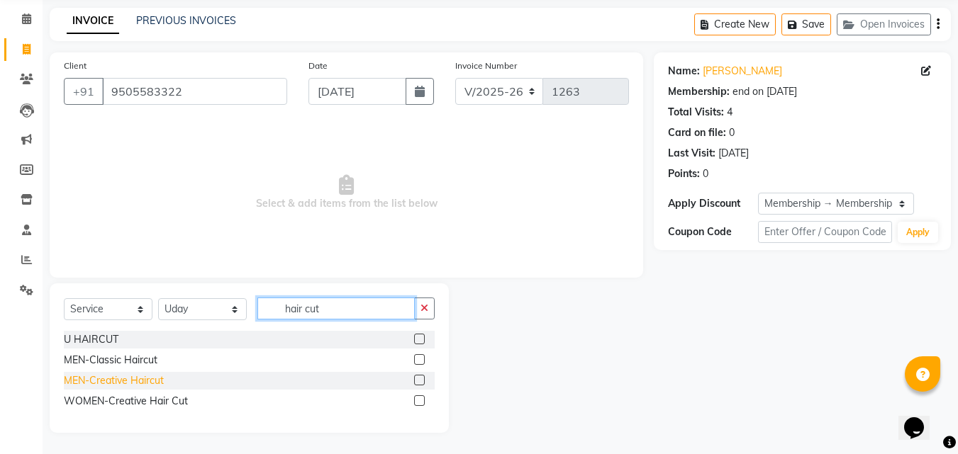
type input "hair cut"
click at [130, 382] on div "MEN-Creative Haircut" at bounding box center [114, 381] width 100 height 15
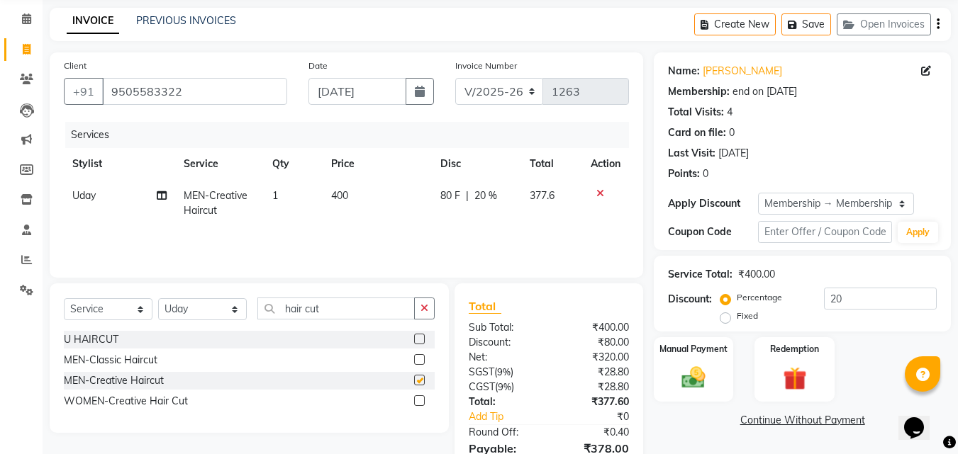
checkbox input "false"
drag, startPoint x: 431, startPoint y: 308, endPoint x: 351, endPoint y: 313, distance: 80.3
click at [415, 314] on button "button" at bounding box center [424, 309] width 21 height 22
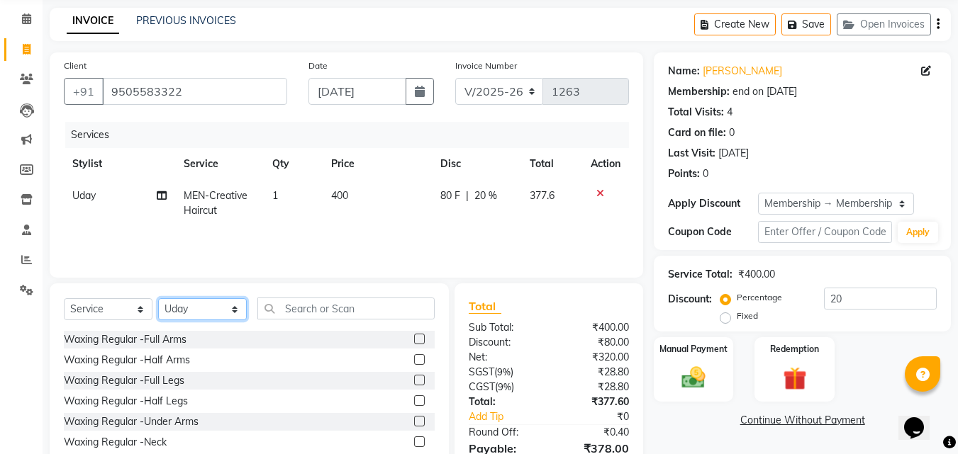
click at [220, 320] on select "Select Stylist [PERSON_NAME] Manager [PERSON_NAME] [PERSON_NAME] [PERSON_NAME] …" at bounding box center [202, 309] width 89 height 22
select select "87670"
click at [158, 298] on select "Select Stylist [PERSON_NAME] Manager [PERSON_NAME] [PERSON_NAME] [PERSON_NAME] …" at bounding box center [202, 309] width 89 height 22
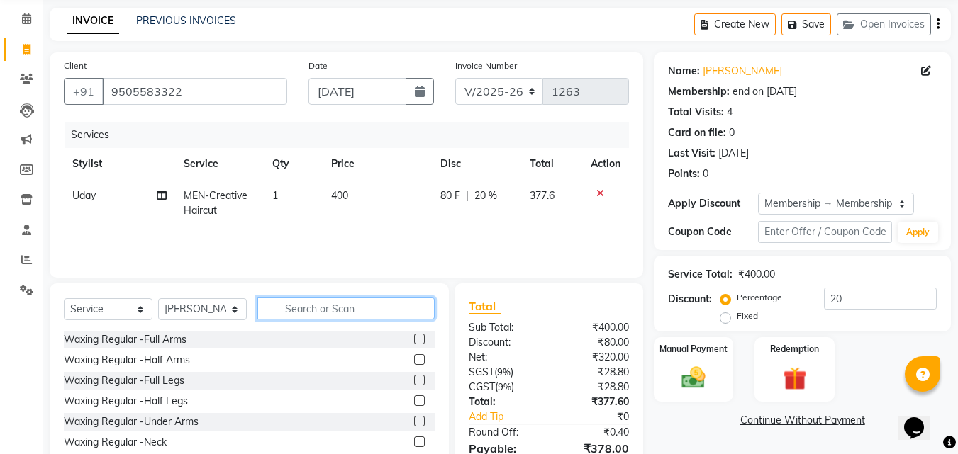
click at [310, 307] on input "text" at bounding box center [345, 309] width 177 height 22
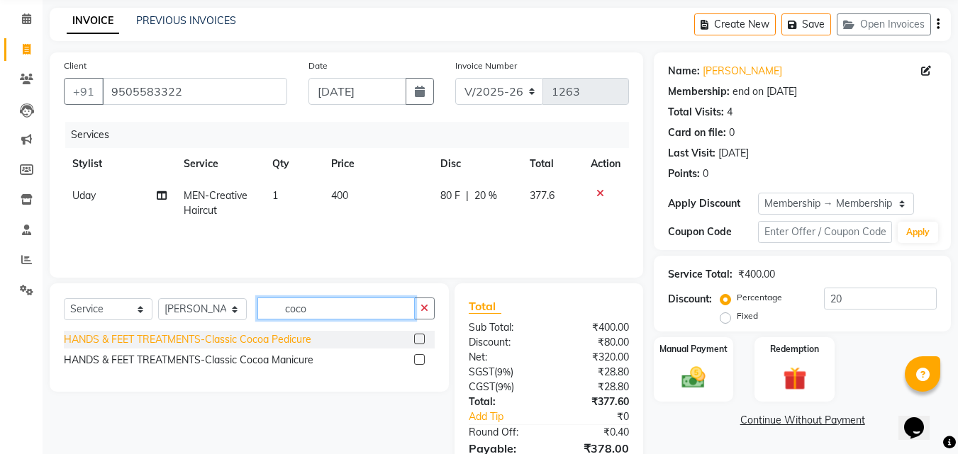
type input "coco"
click at [287, 342] on div "HANDS & FEET TREATMENTS-Classic Cocoa Pedicure" at bounding box center [187, 339] width 247 height 15
checkbox input "false"
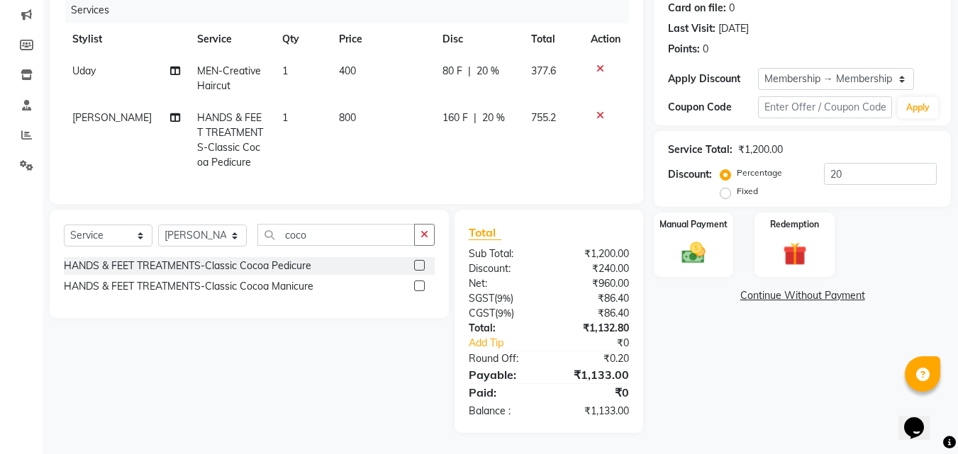
scroll to position [189, 0]
click at [751, 362] on div "Name: [PERSON_NAME] Membership: end on [DATE] Total Visits: 4 Card on file: 0 L…" at bounding box center [808, 180] width 308 height 505
click at [846, 166] on input "20" at bounding box center [880, 174] width 113 height 22
type input "2"
type input "20"
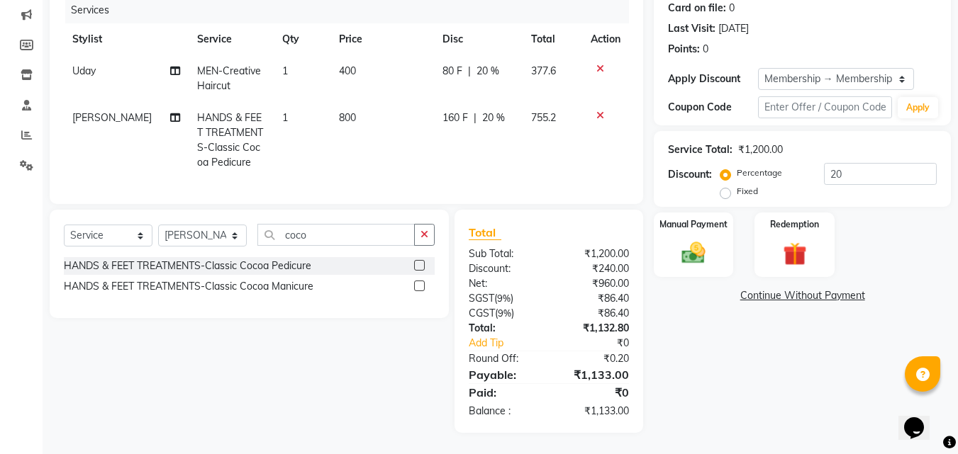
click at [742, 408] on div "Name: [PERSON_NAME] Membership: end on [DATE] Total Visits: 4 Card on file: 0 L…" at bounding box center [808, 180] width 308 height 505
click at [695, 241] on img at bounding box center [693, 253] width 40 height 28
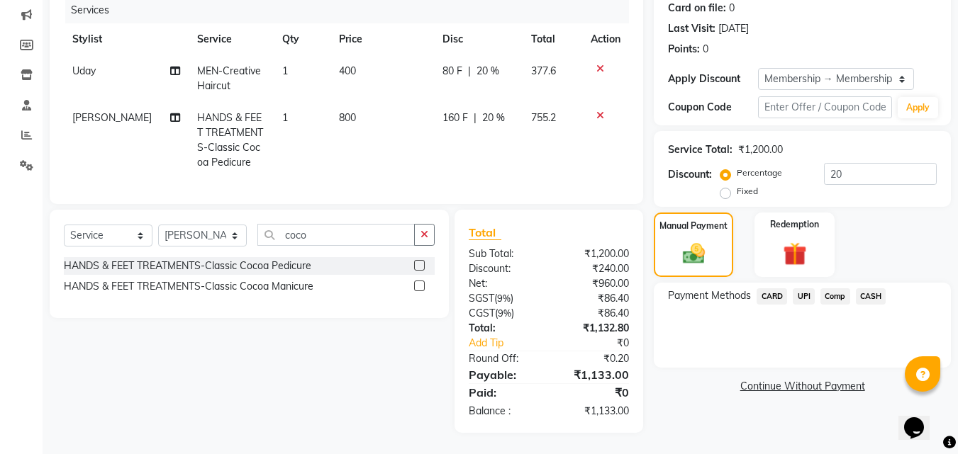
click at [807, 289] on span "UPI" at bounding box center [804, 297] width 22 height 16
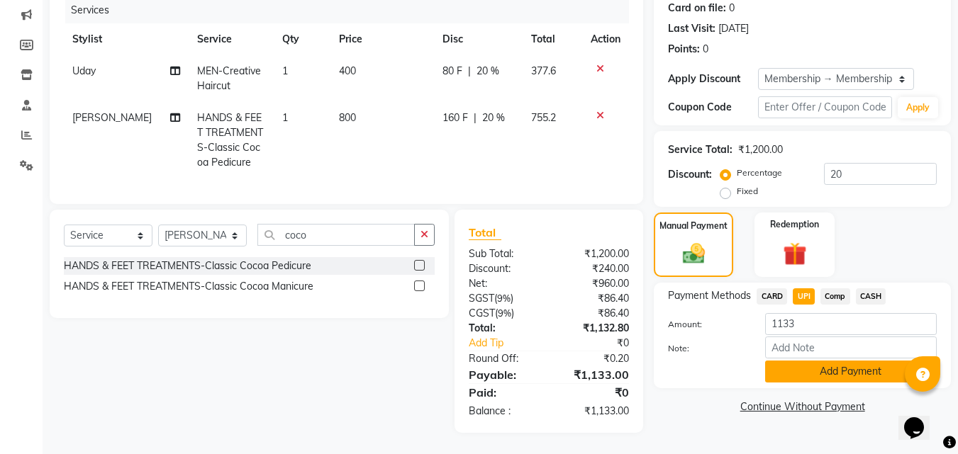
drag, startPoint x: 806, startPoint y: 354, endPoint x: 798, endPoint y: 357, distance: 8.1
click at [805, 361] on button "Add Payment" at bounding box center [851, 372] width 172 height 22
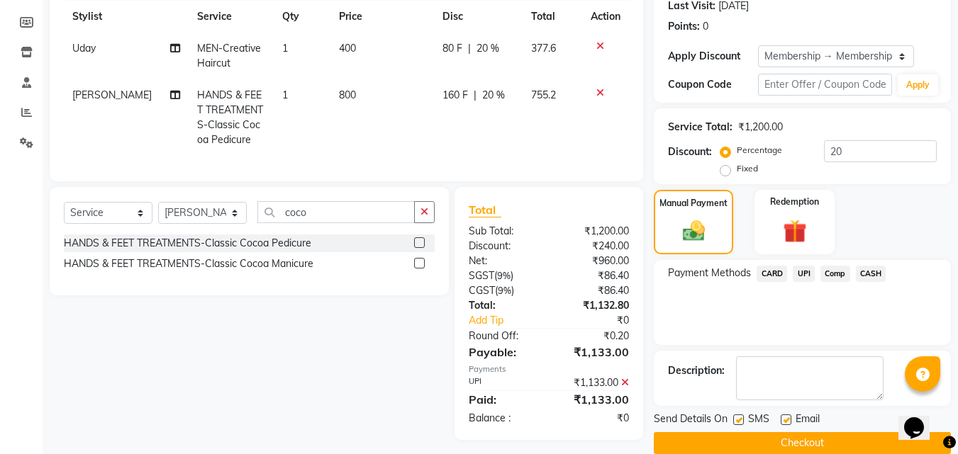
scroll to position [223, 0]
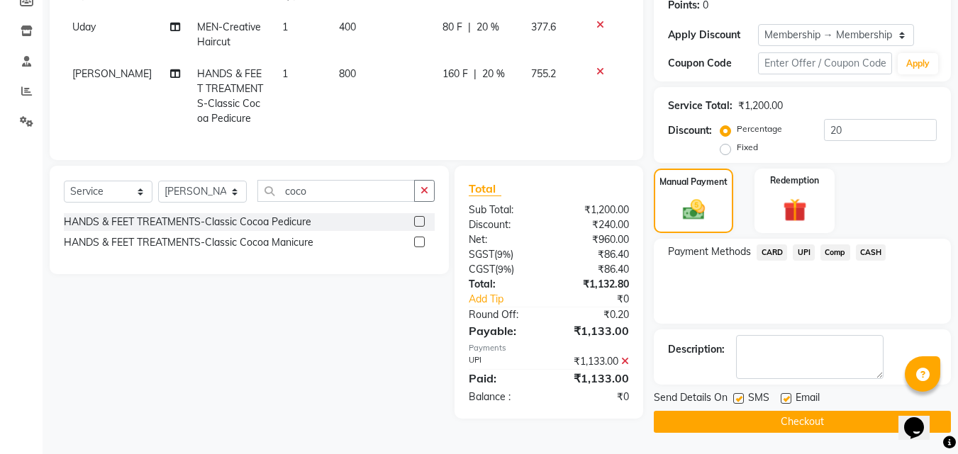
click at [749, 421] on button "Checkout" at bounding box center [802, 422] width 297 height 22
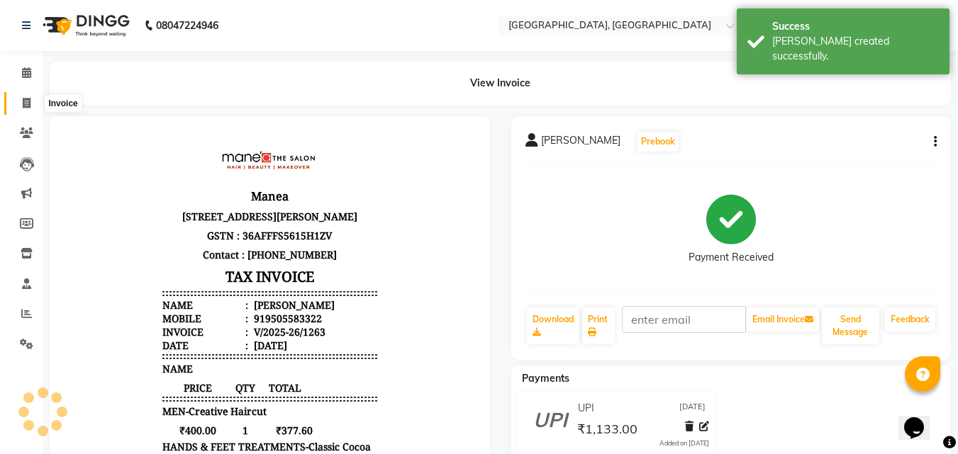
click at [22, 110] on span at bounding box center [26, 104] width 25 height 16
select select "service"
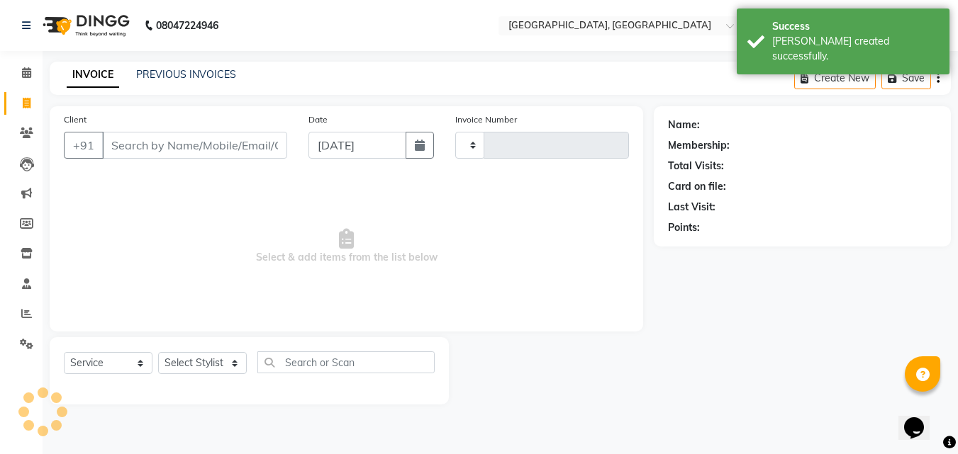
type input "1264"
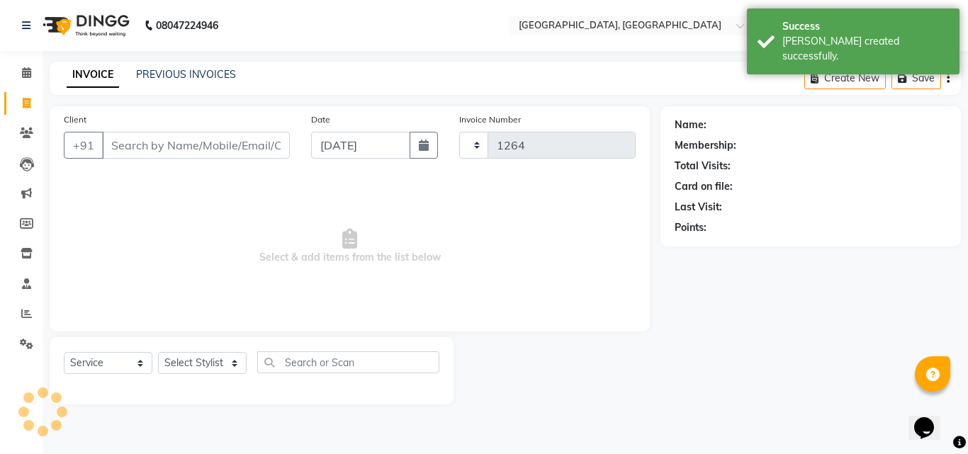
select select "5506"
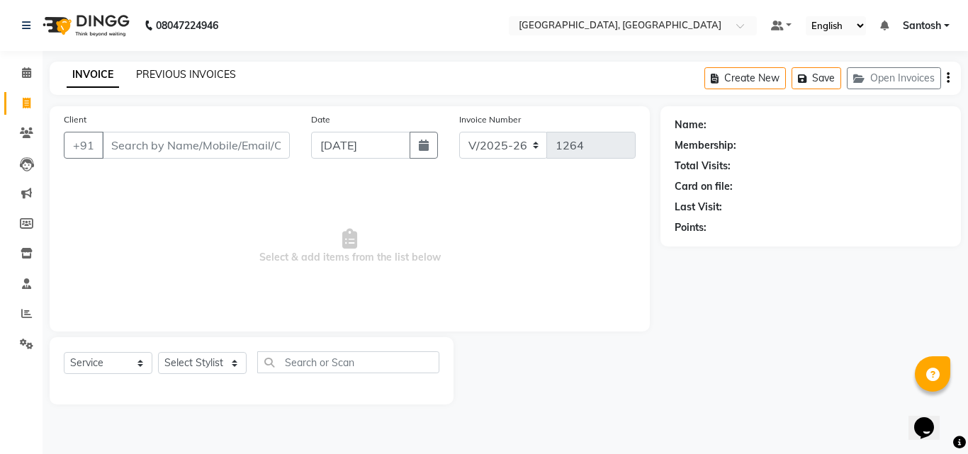
click at [177, 79] on link "PREVIOUS INVOICES" at bounding box center [186, 74] width 100 height 13
